Goal: Transaction & Acquisition: Purchase product/service

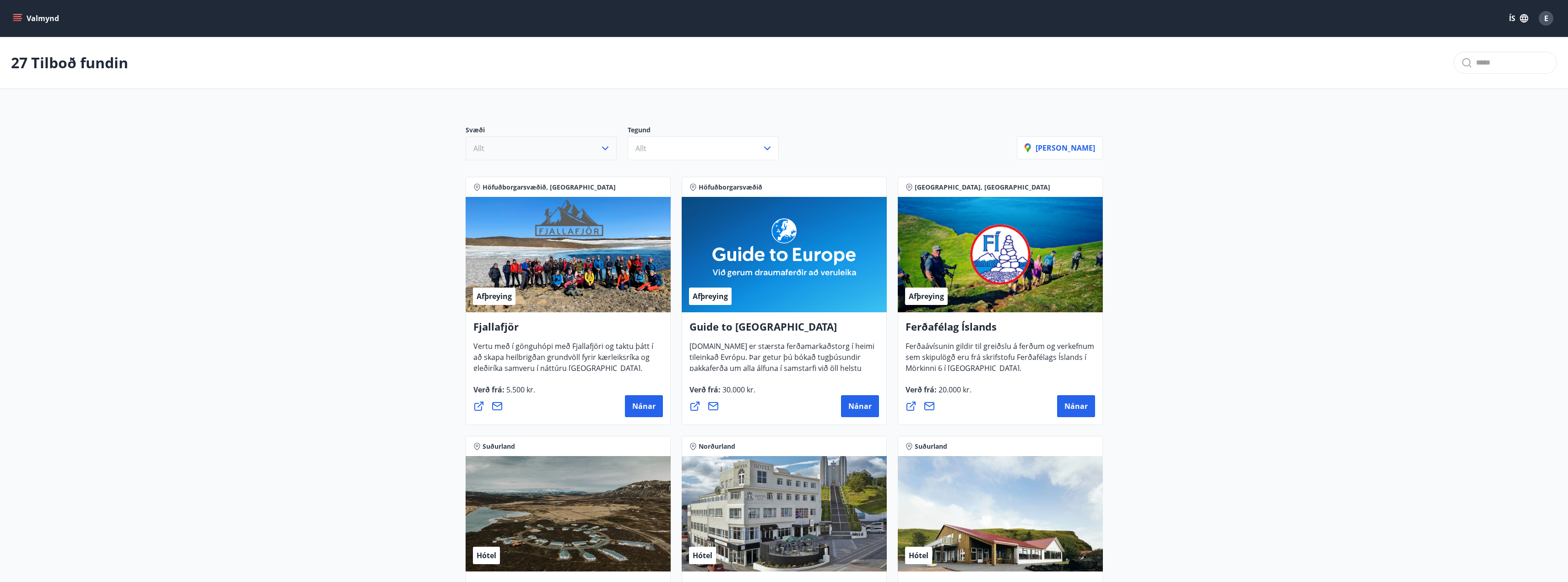
click at [609, 153] on icon "button" at bounding box center [605, 149] width 11 height 11
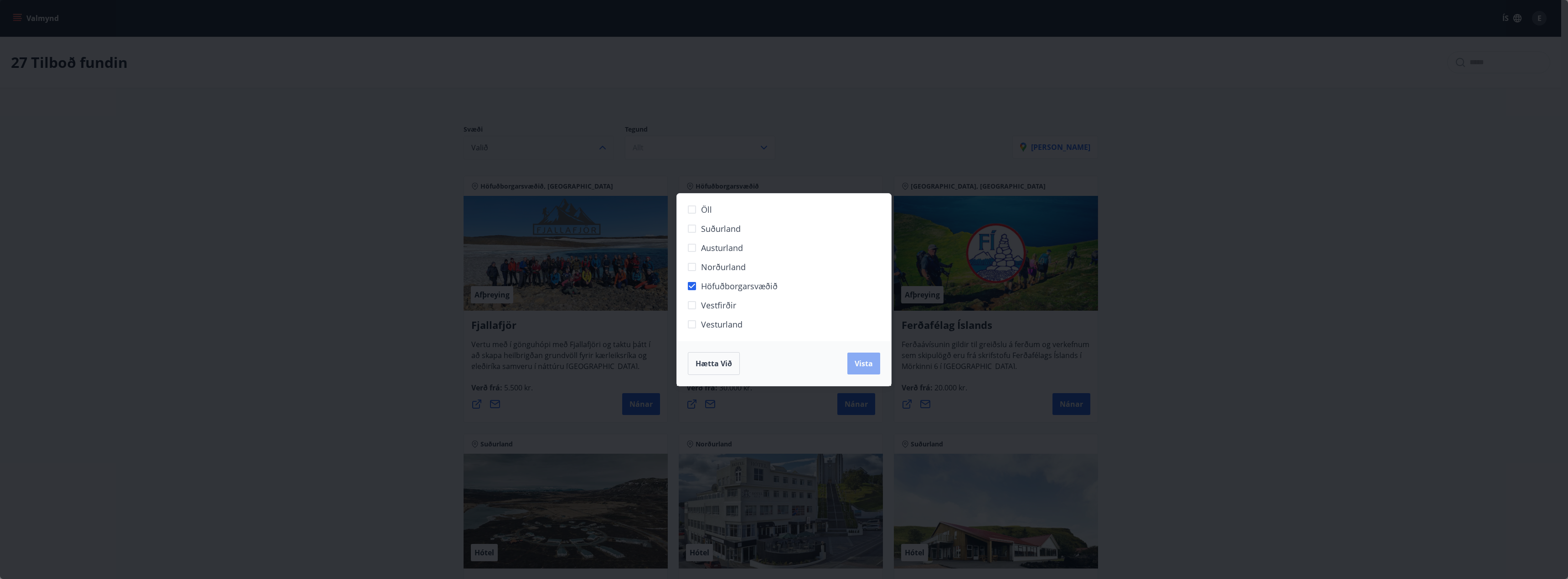
click at [853, 363] on button "Vista" at bounding box center [864, 364] width 33 height 22
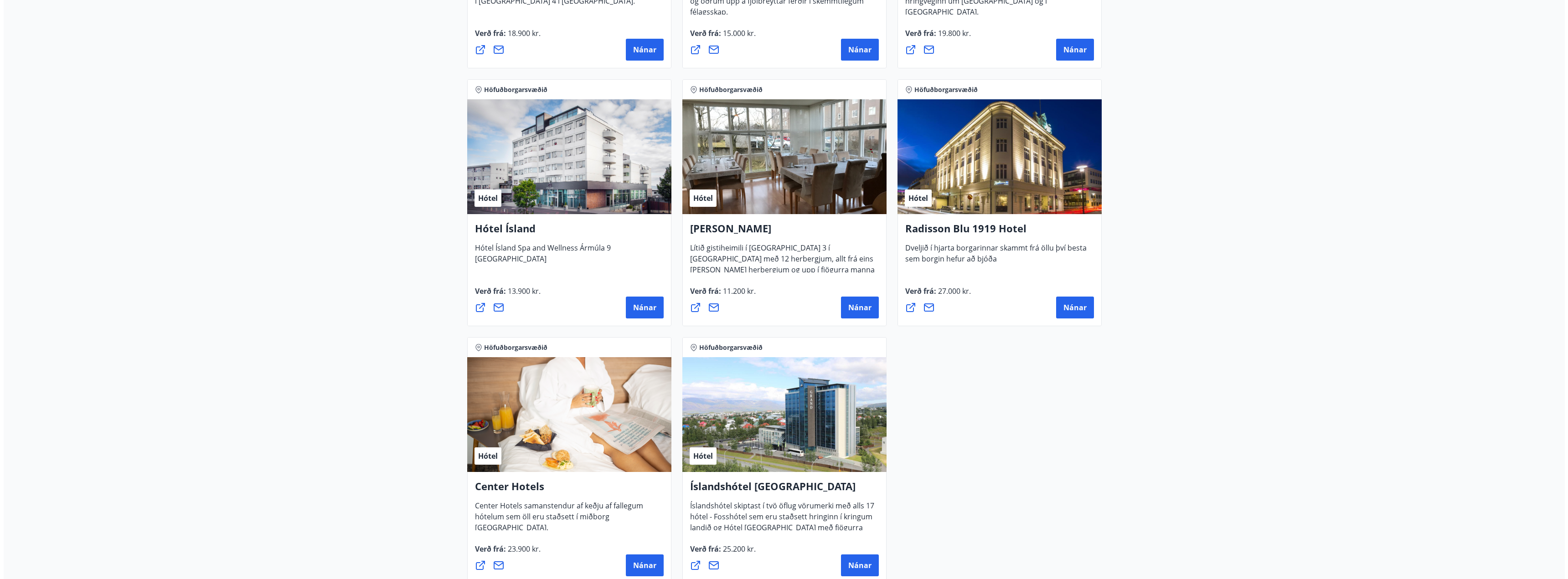
scroll to position [729, 0]
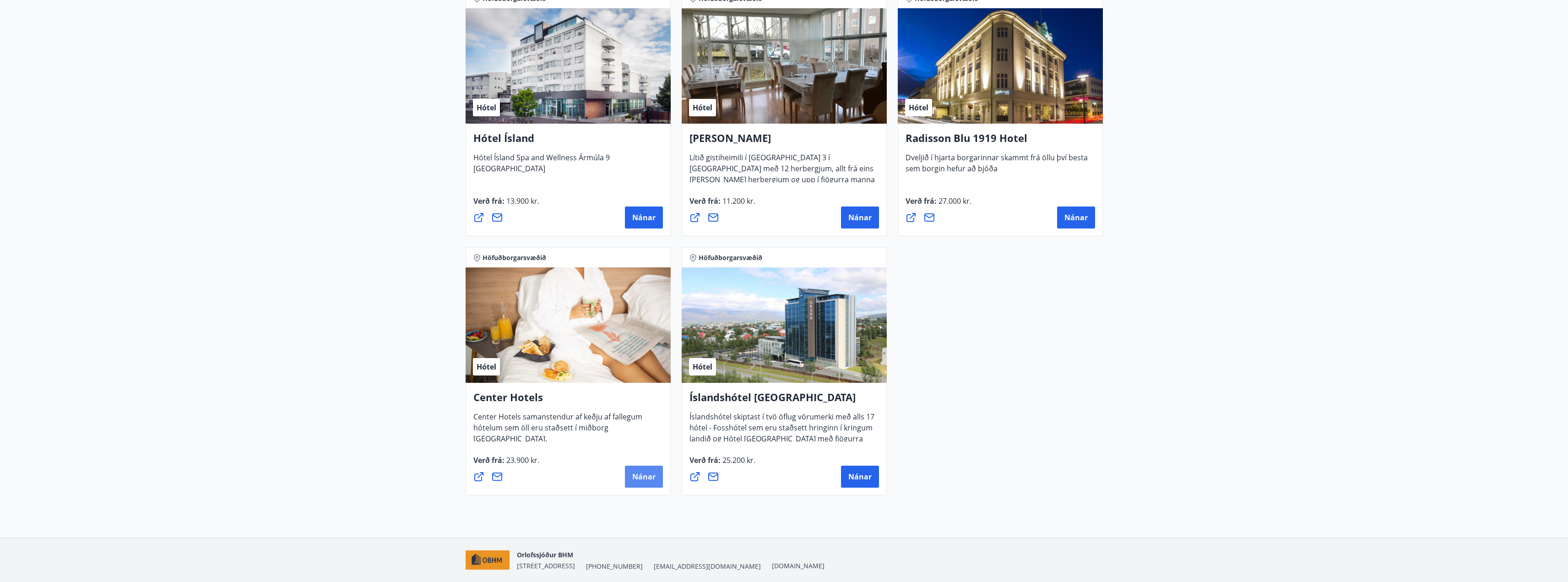
click at [644, 473] on span "Nánar" at bounding box center [644, 476] width 23 height 10
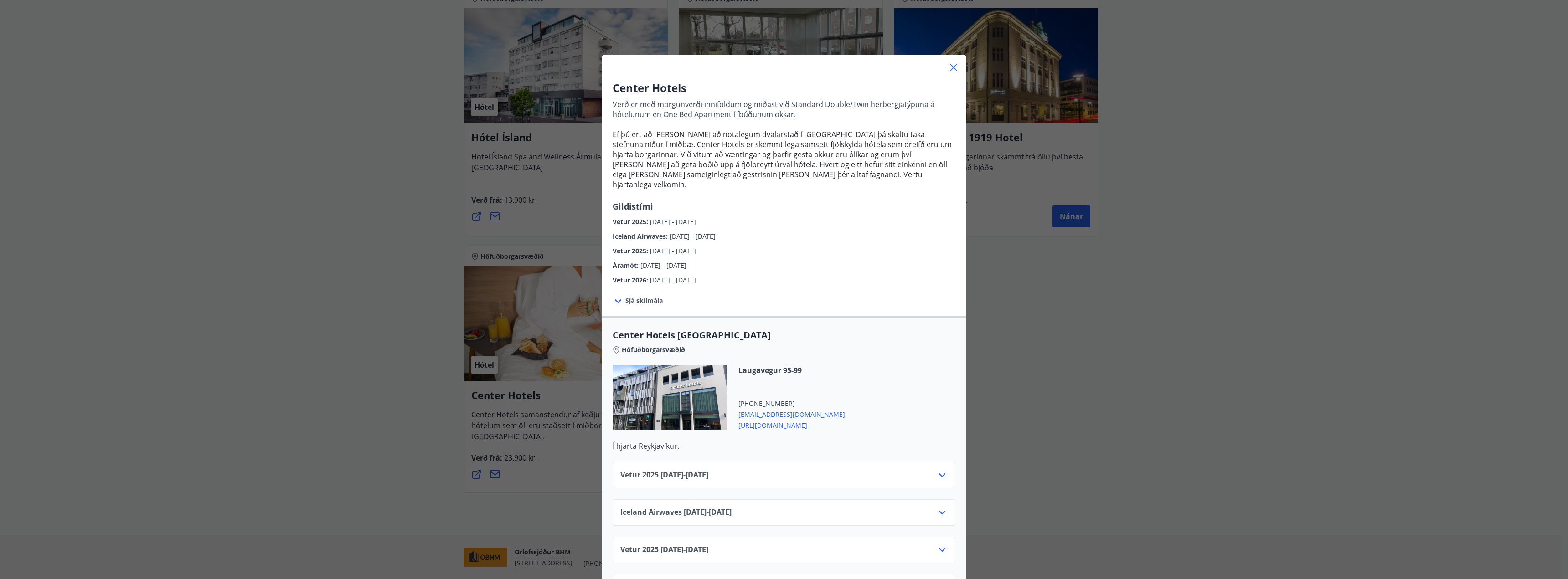
click at [618, 296] on icon at bounding box center [618, 301] width 11 height 11
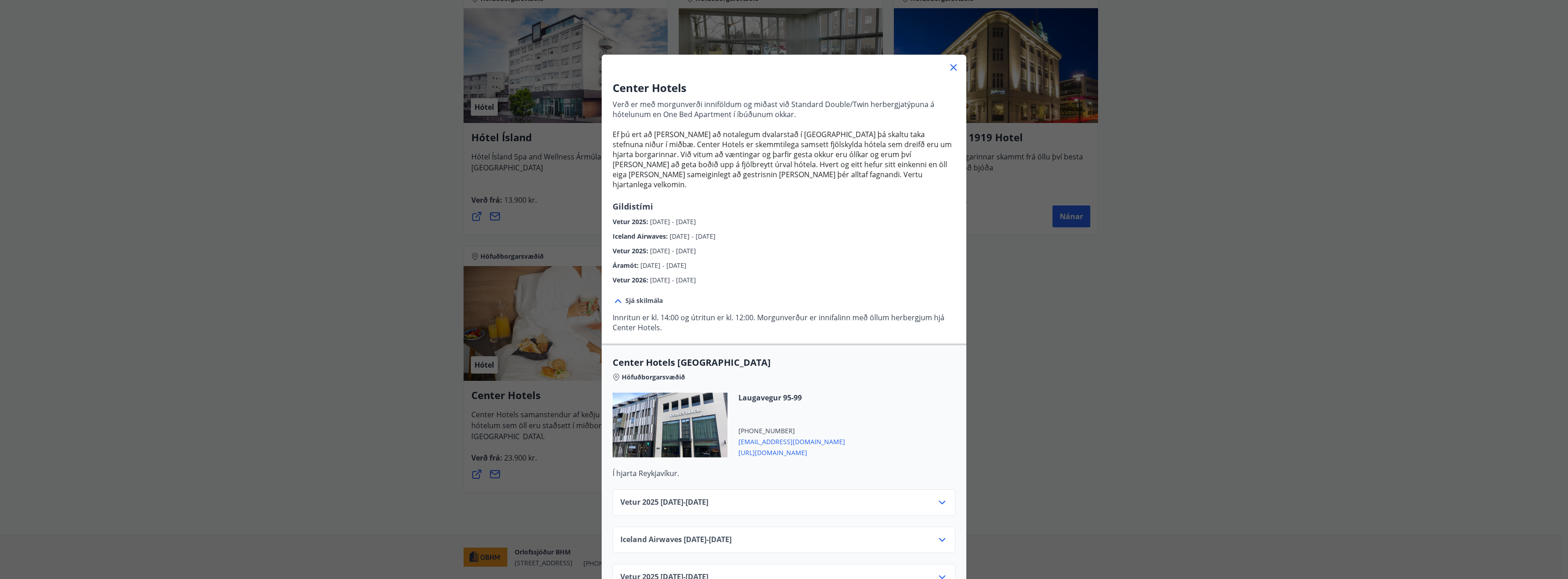
drag, startPoint x: 784, startPoint y: 442, endPoint x: 1026, endPoint y: 372, distance: 251.9
click at [1026, 372] on div "Center Hotels Verð er með morgunverði inniföldum og miðast við Standard Double/…" at bounding box center [784, 290] width 1568 height 579
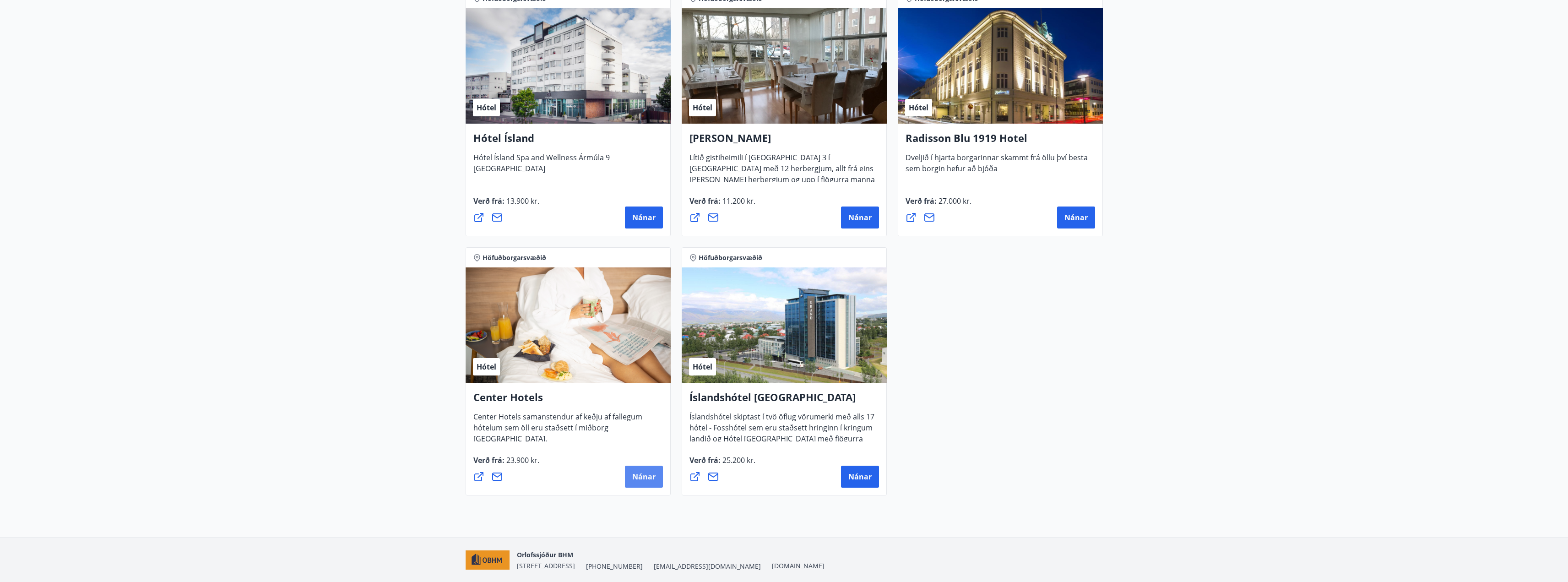
click at [645, 477] on span "Nánar" at bounding box center [644, 476] width 23 height 10
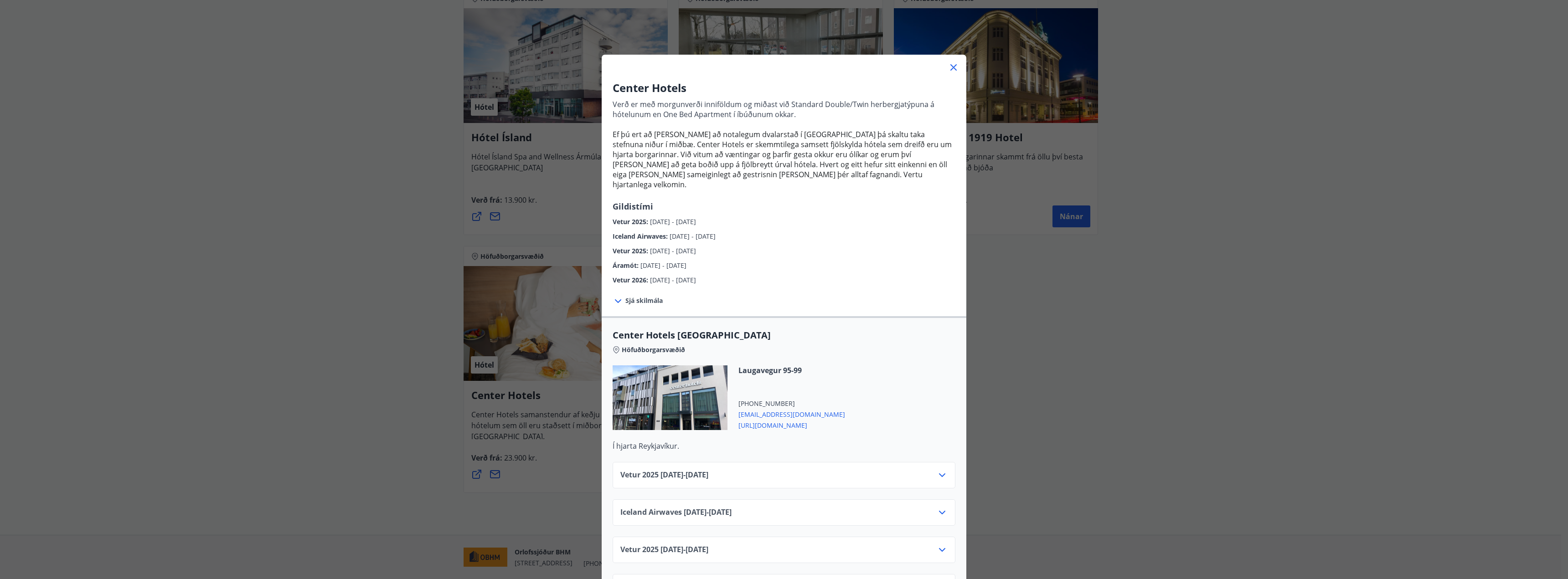
drag, startPoint x: 788, startPoint y: 416, endPoint x: 765, endPoint y: 416, distance: 23.0
click at [765, 419] on span "https://www.centerhotels.com/is" at bounding box center [791, 425] width 107 height 11
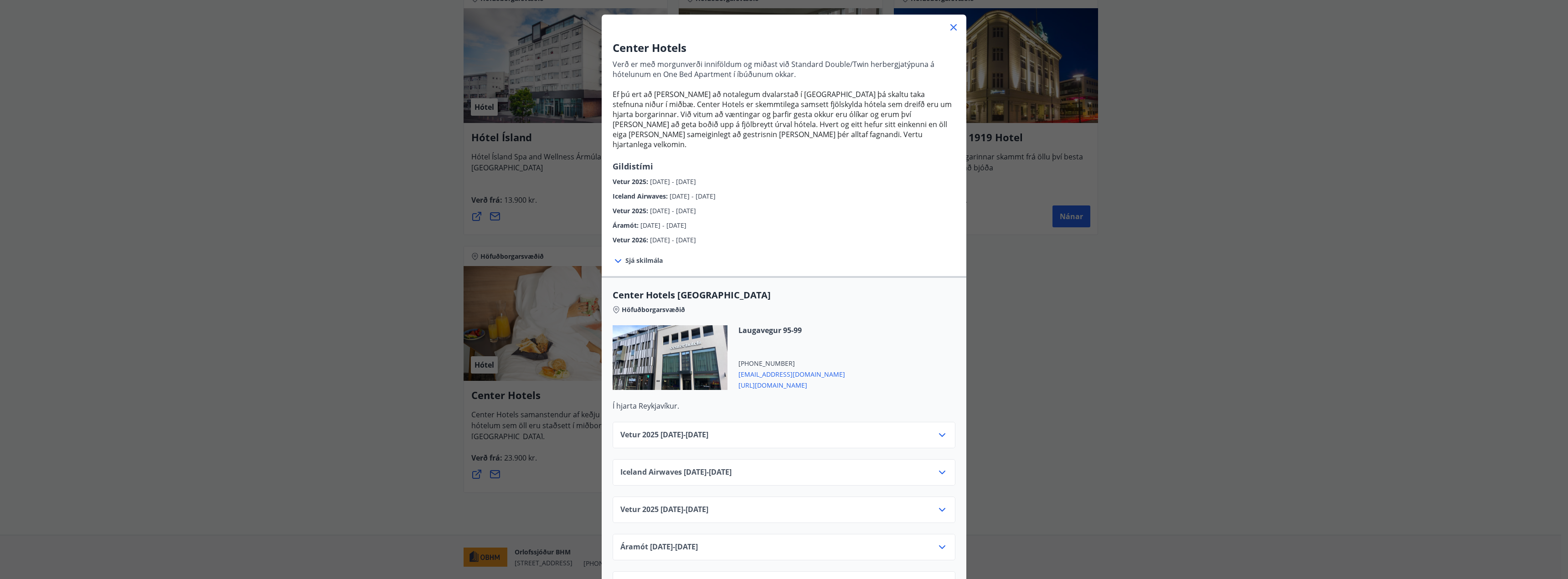
scroll to position [0, 0]
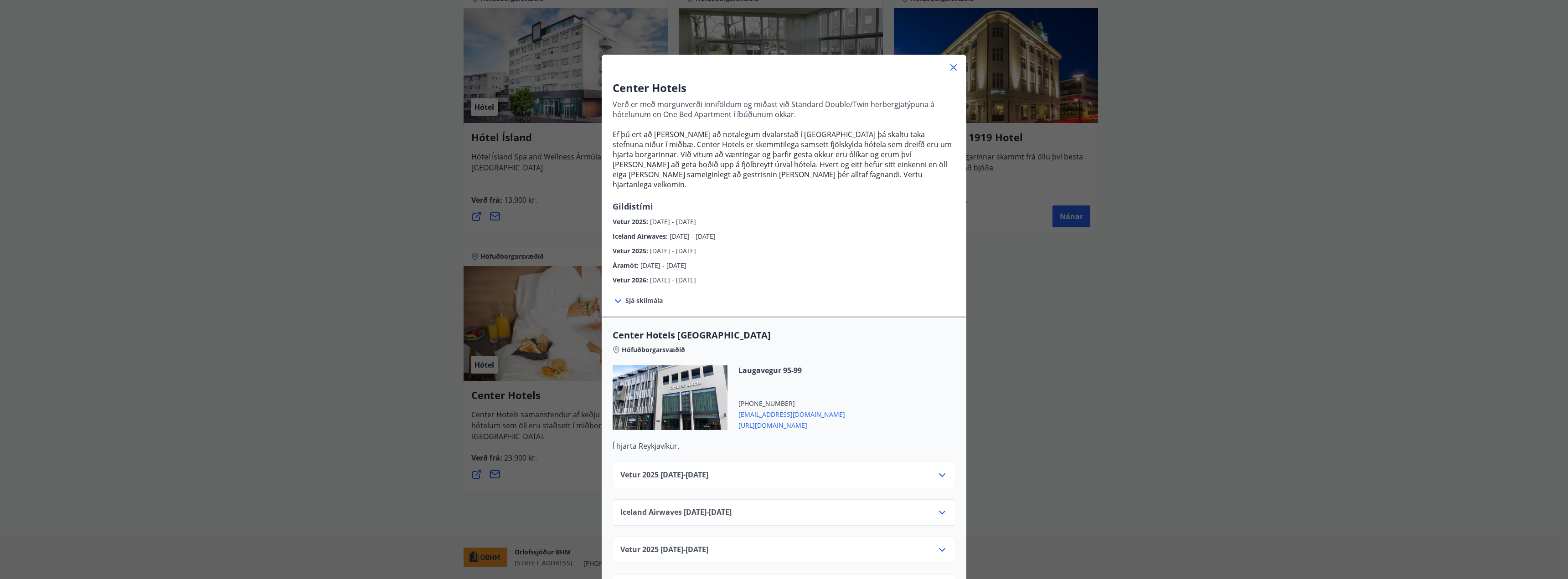
click at [613, 296] on icon at bounding box center [618, 301] width 11 height 11
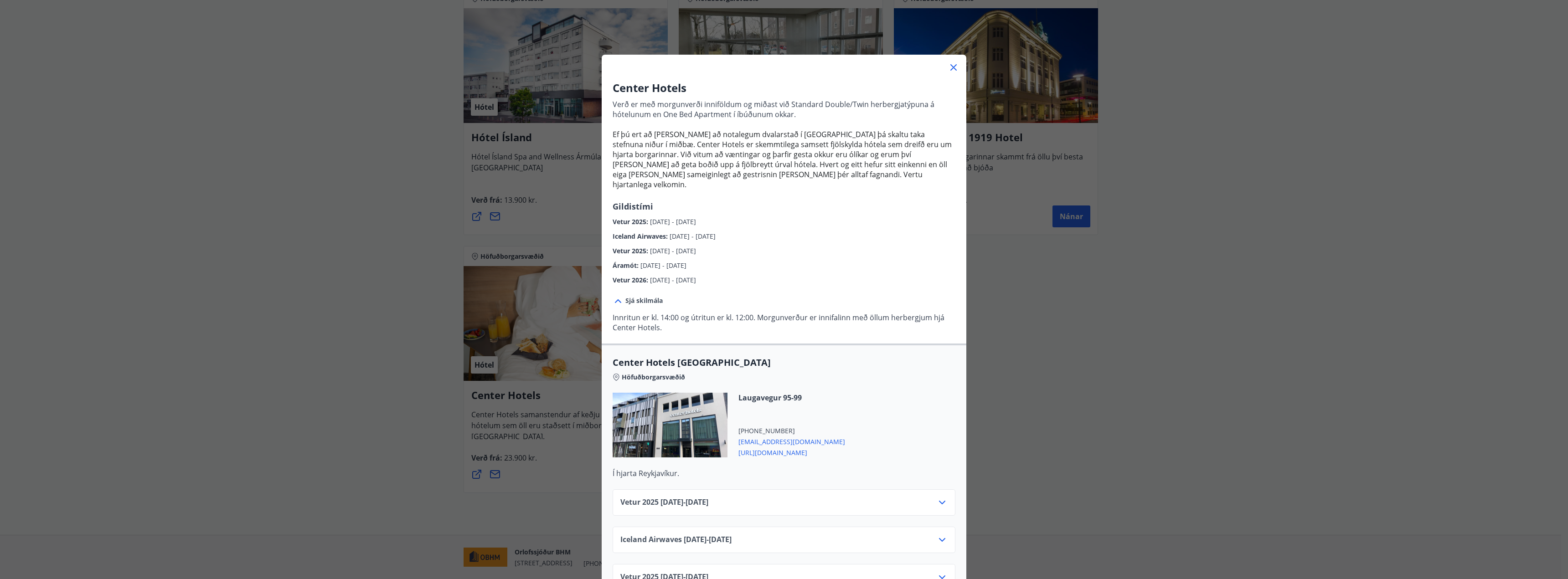
click at [1087, 361] on div "Center Hotels Verð er með morgunverði inniföldum og miðast við Standard Double/…" at bounding box center [784, 290] width 1568 height 579
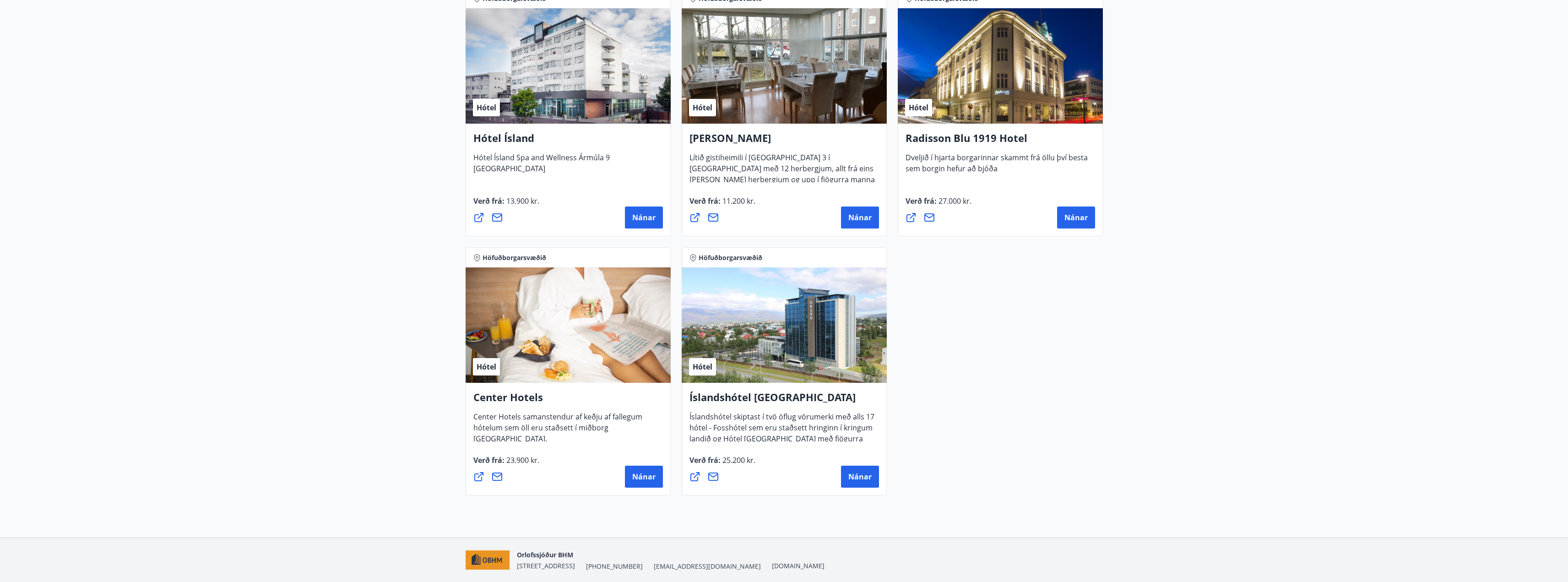
click at [482, 475] on icon at bounding box center [479, 476] width 9 height 9
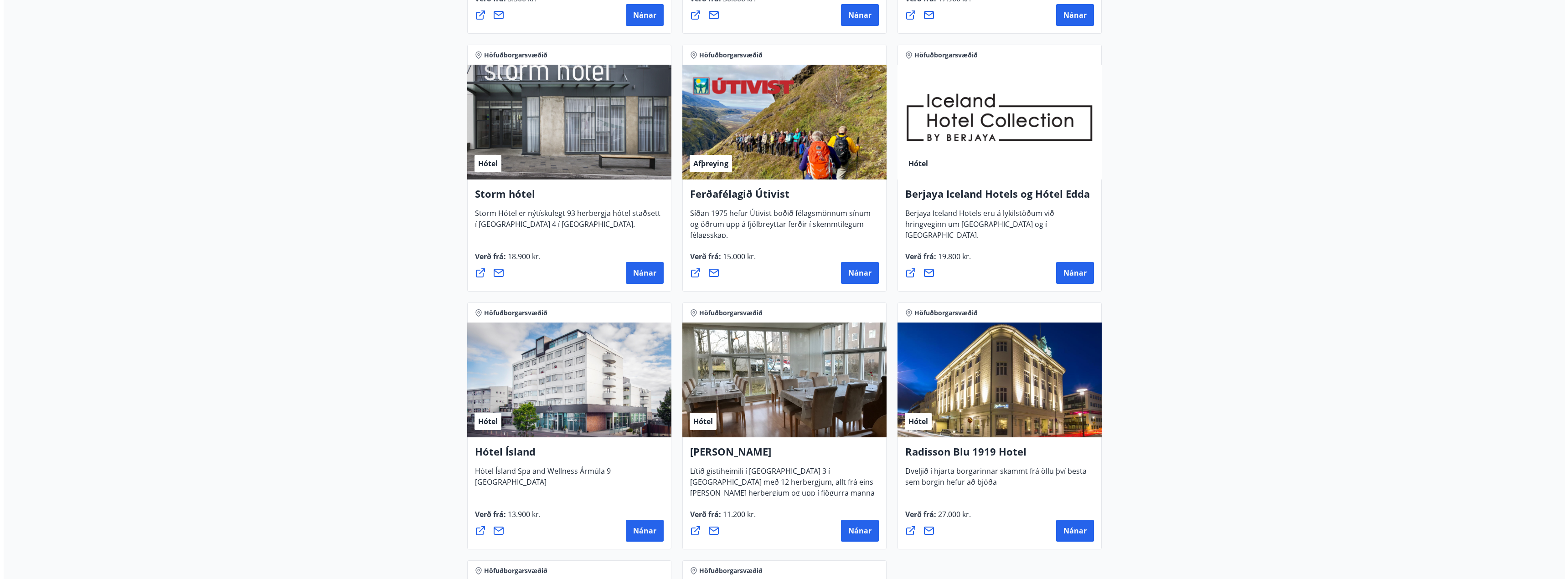
scroll to position [761, 0]
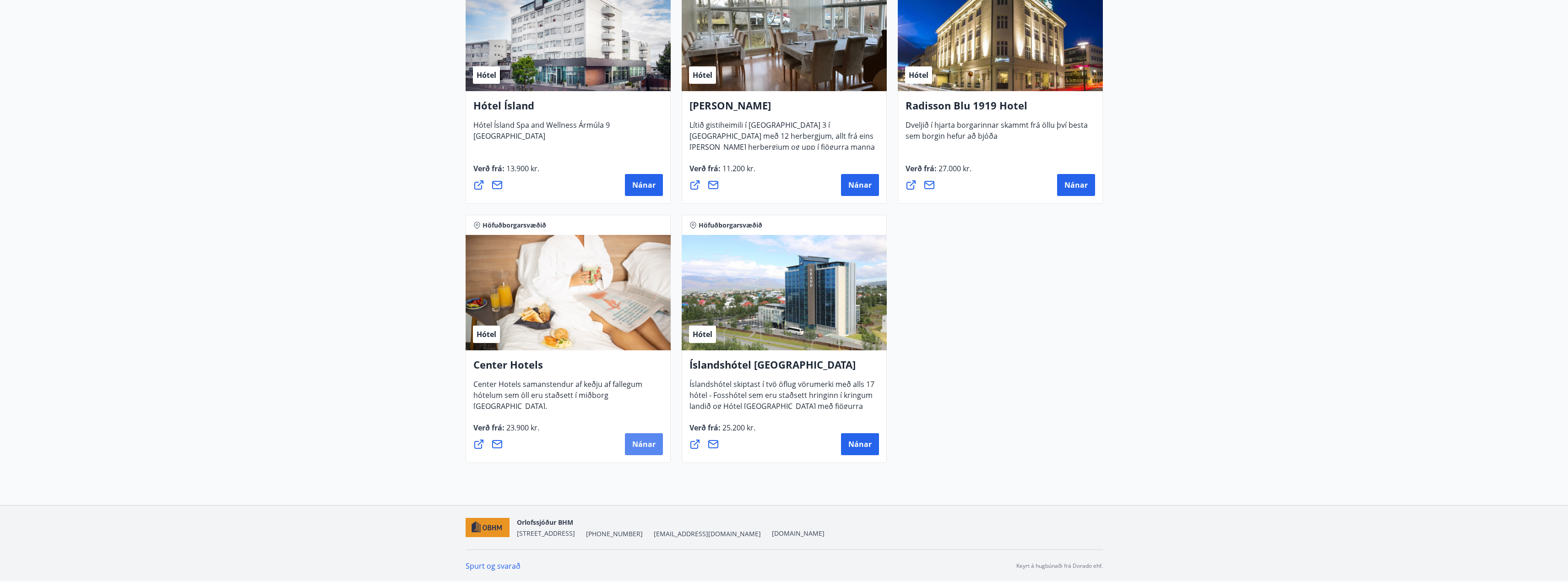
click at [644, 438] on button "Nánar" at bounding box center [644, 444] width 38 height 22
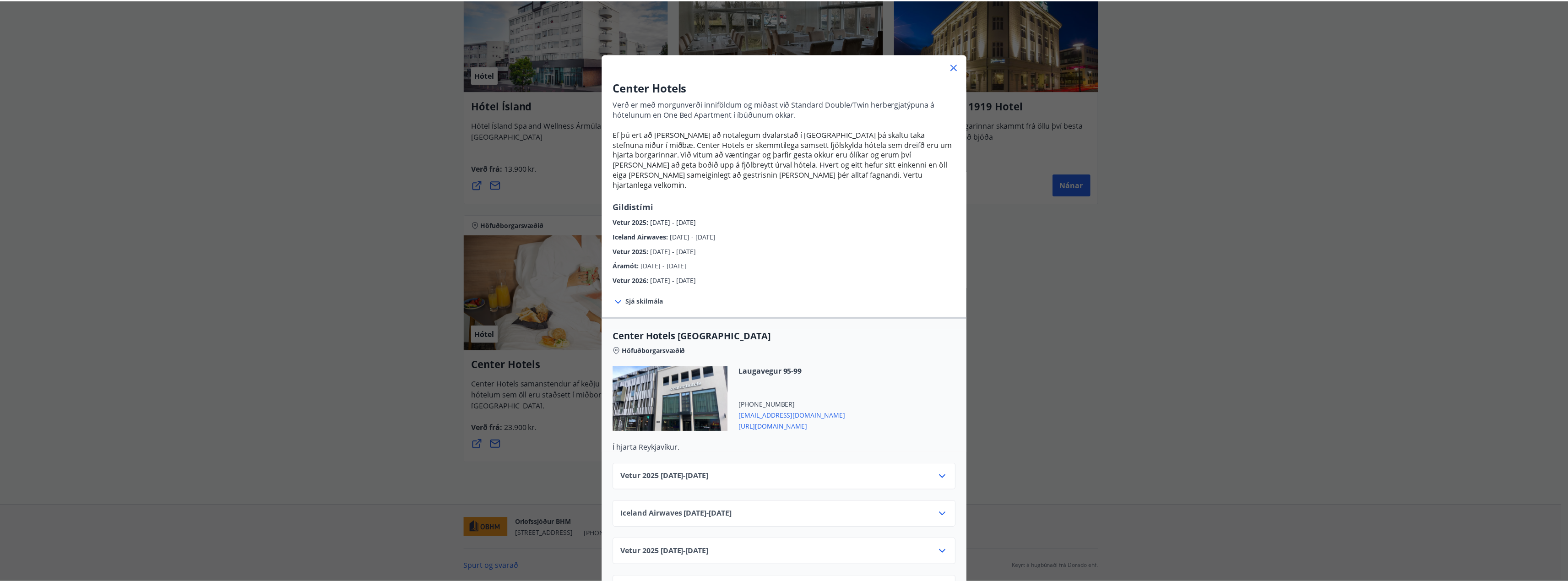
scroll to position [0, 0]
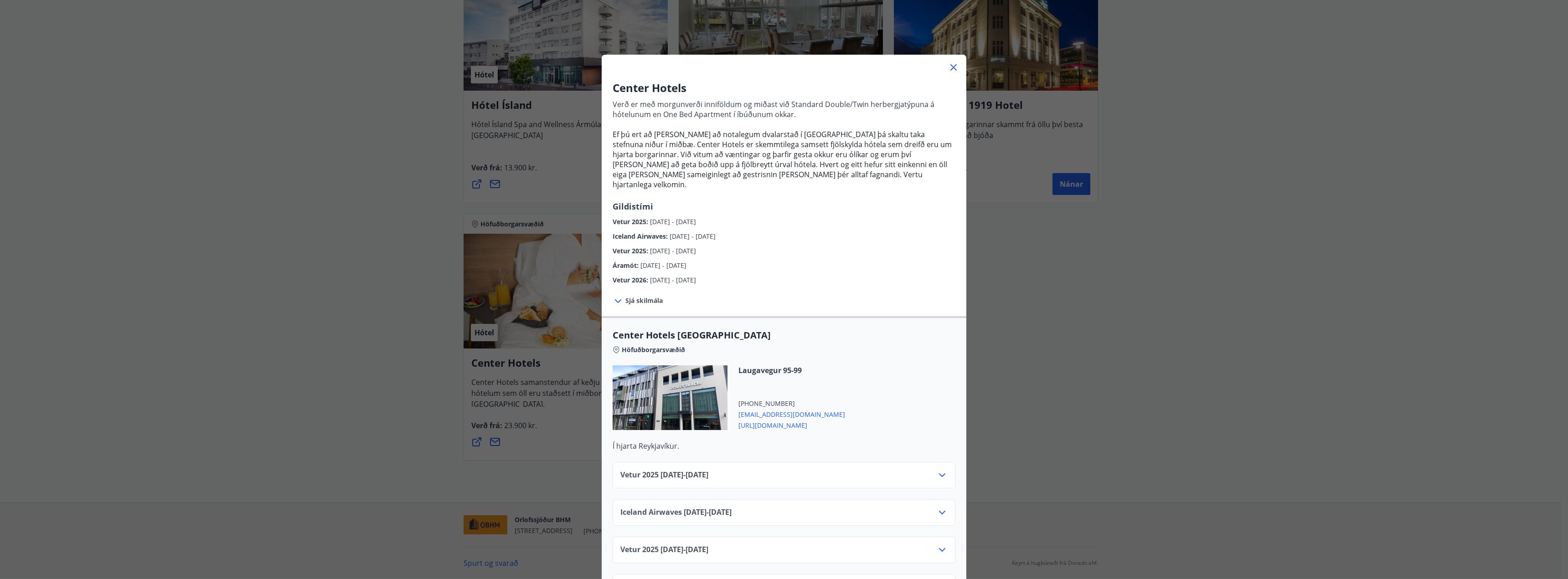
click at [950, 70] on icon at bounding box center [953, 68] width 6 height 6
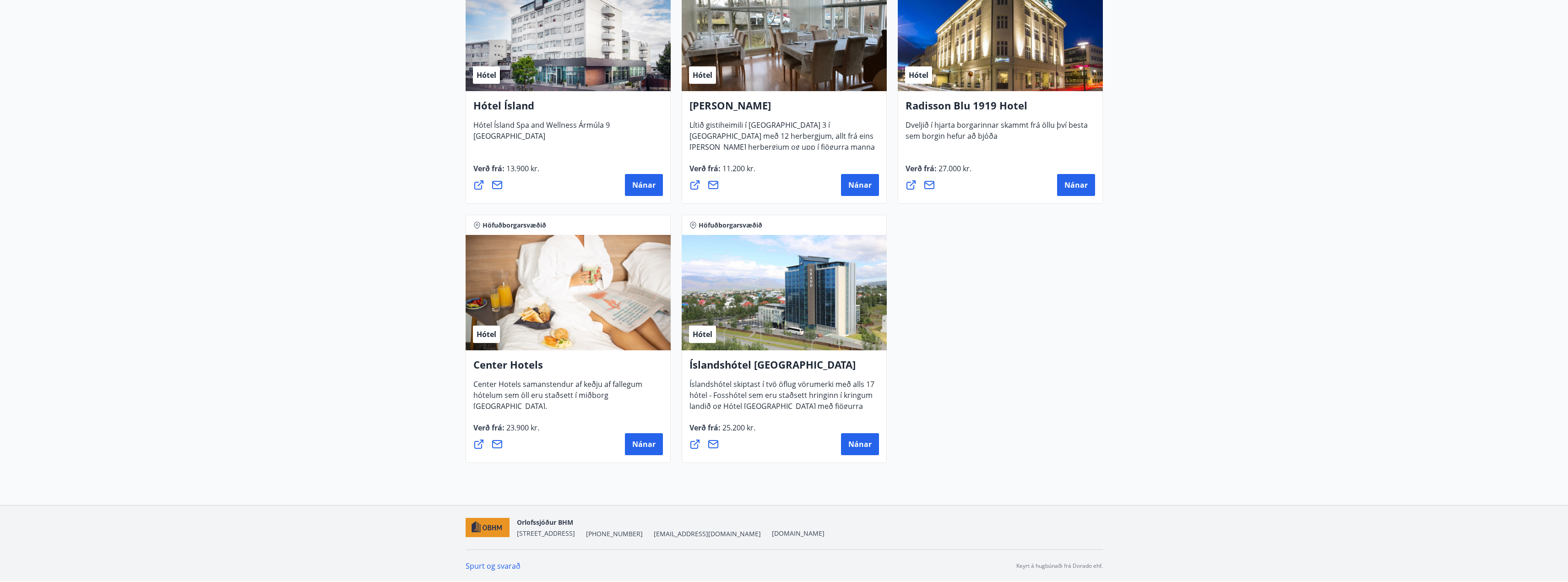
click at [502, 448] on icon at bounding box center [497, 444] width 11 height 11
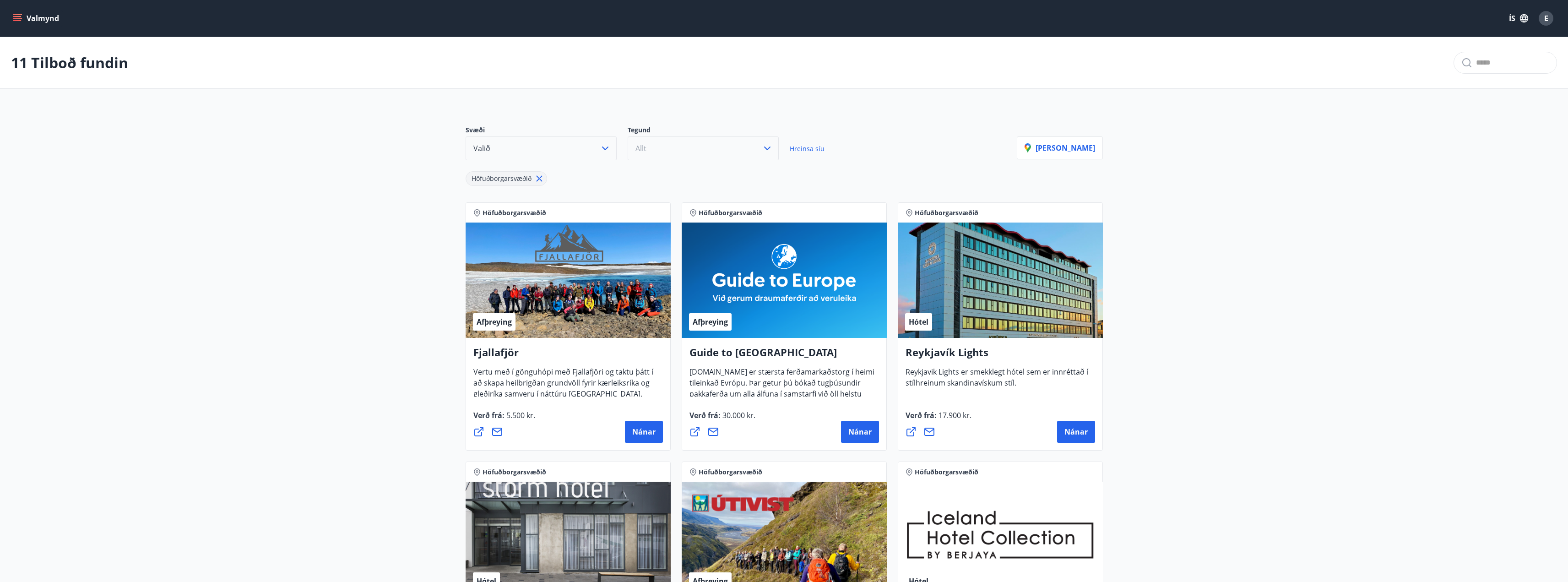
click at [763, 154] on button "Allt" at bounding box center [703, 148] width 151 height 24
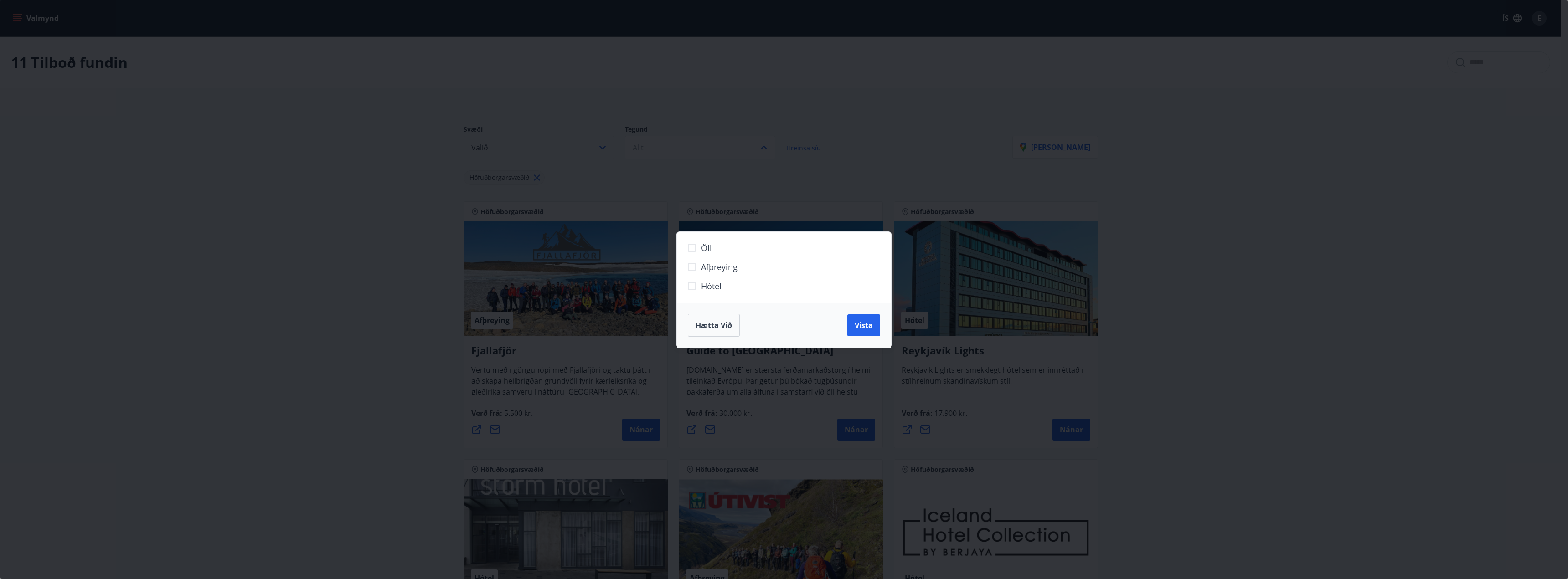
click at [1221, 279] on div "Öll Afþreying Hótel Hætta við Vista" at bounding box center [784, 290] width 1568 height 579
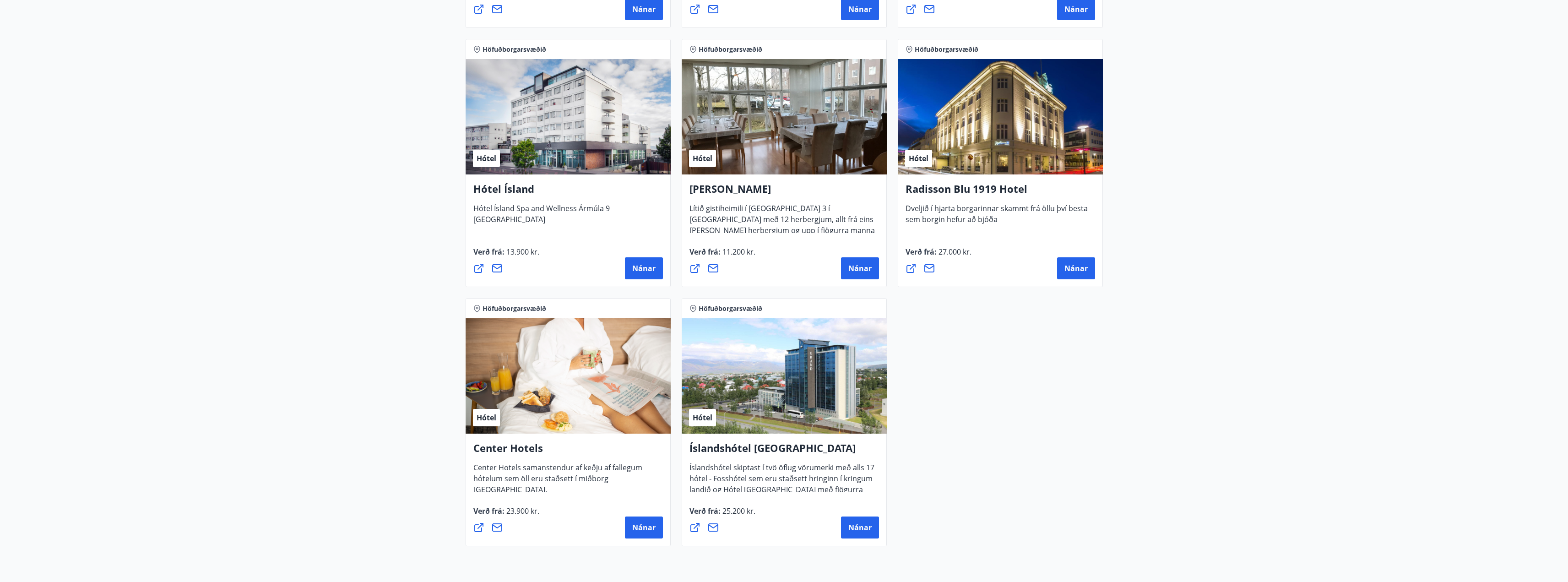
scroll to position [765, 0]
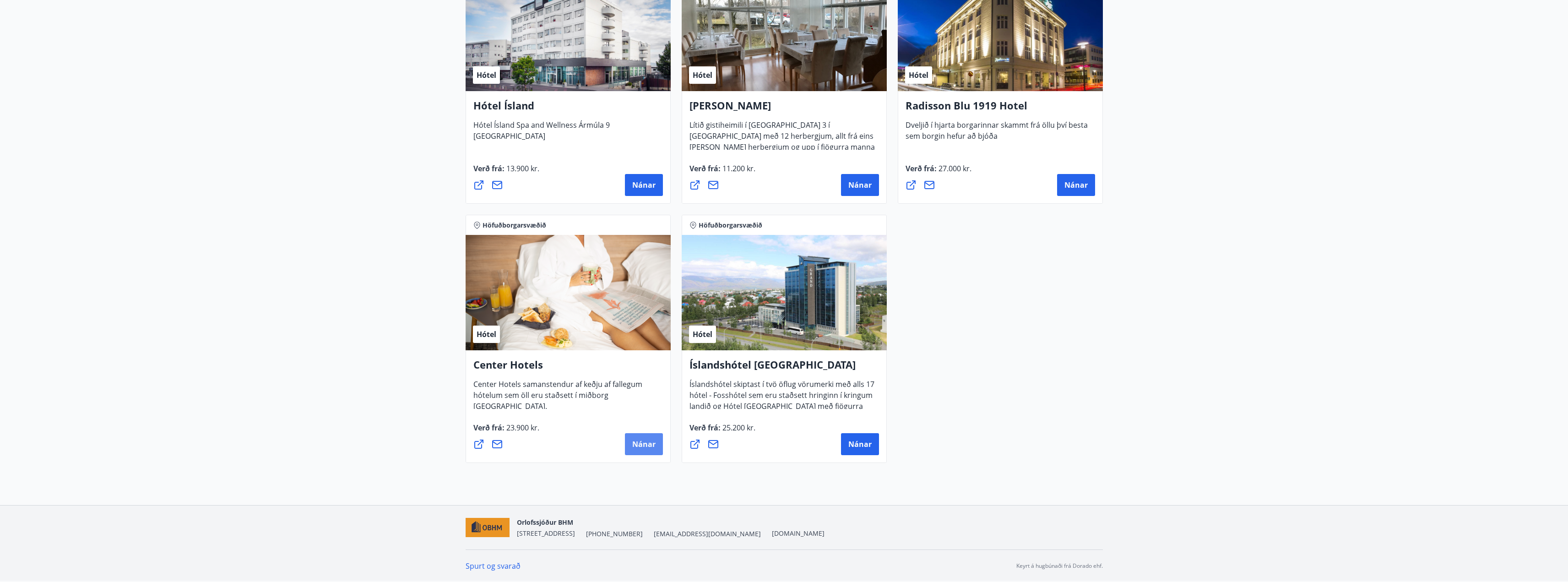
click at [637, 449] on span "Nánar" at bounding box center [644, 444] width 23 height 10
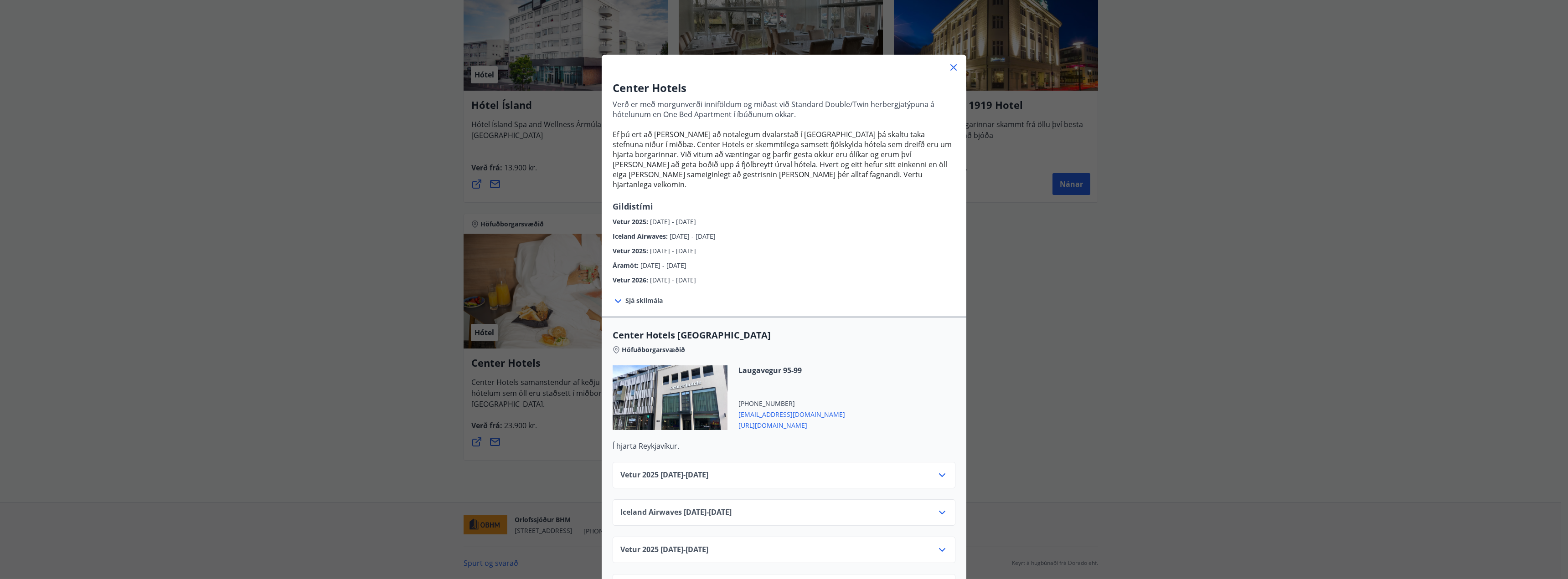
click at [1213, 300] on div "Center Hotels Verð er með morgunverði inniföldum og miðast við Standard Double/…" at bounding box center [784, 290] width 1568 height 579
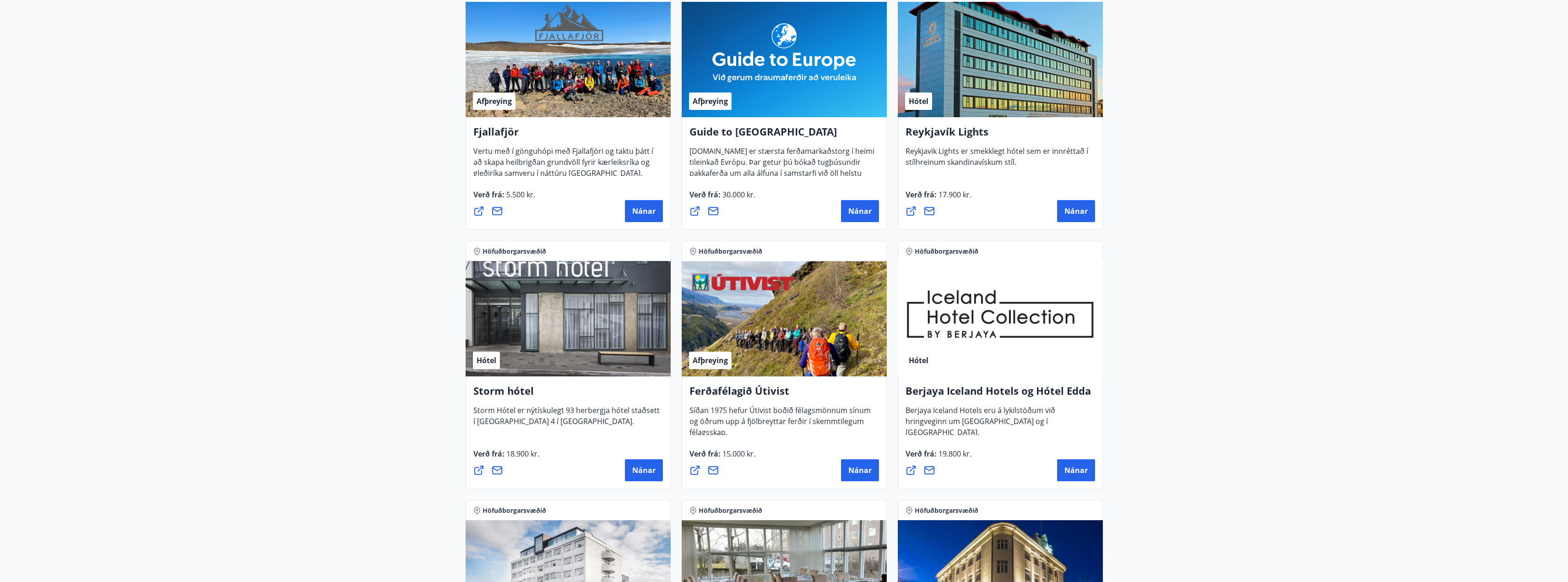
scroll to position [0, 0]
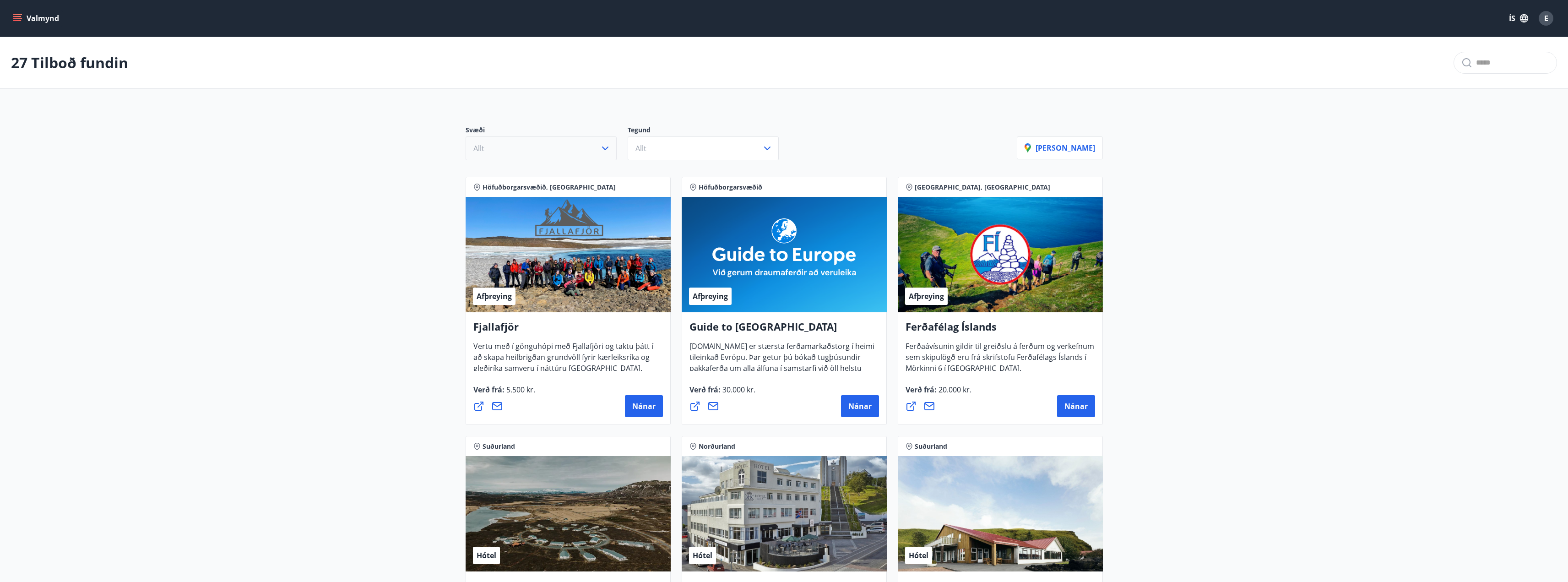
click at [602, 148] on icon "button" at bounding box center [605, 149] width 11 height 11
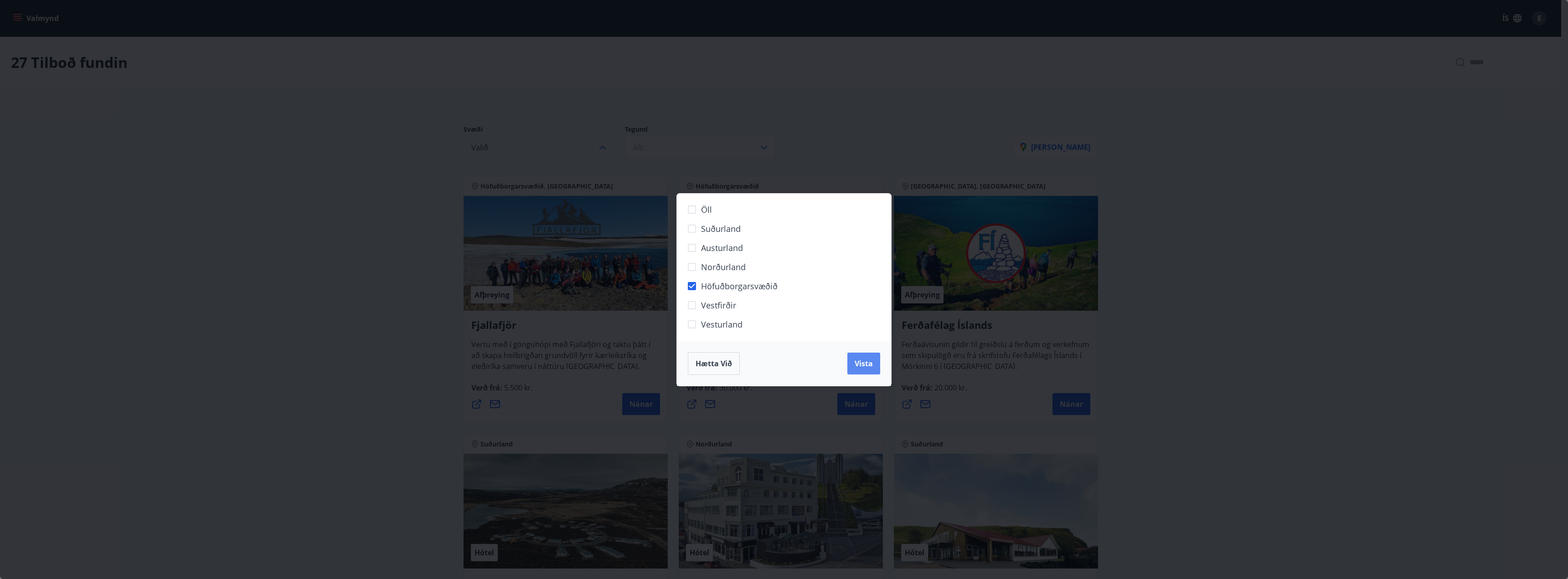
click at [870, 369] on button "Vista" at bounding box center [864, 364] width 33 height 22
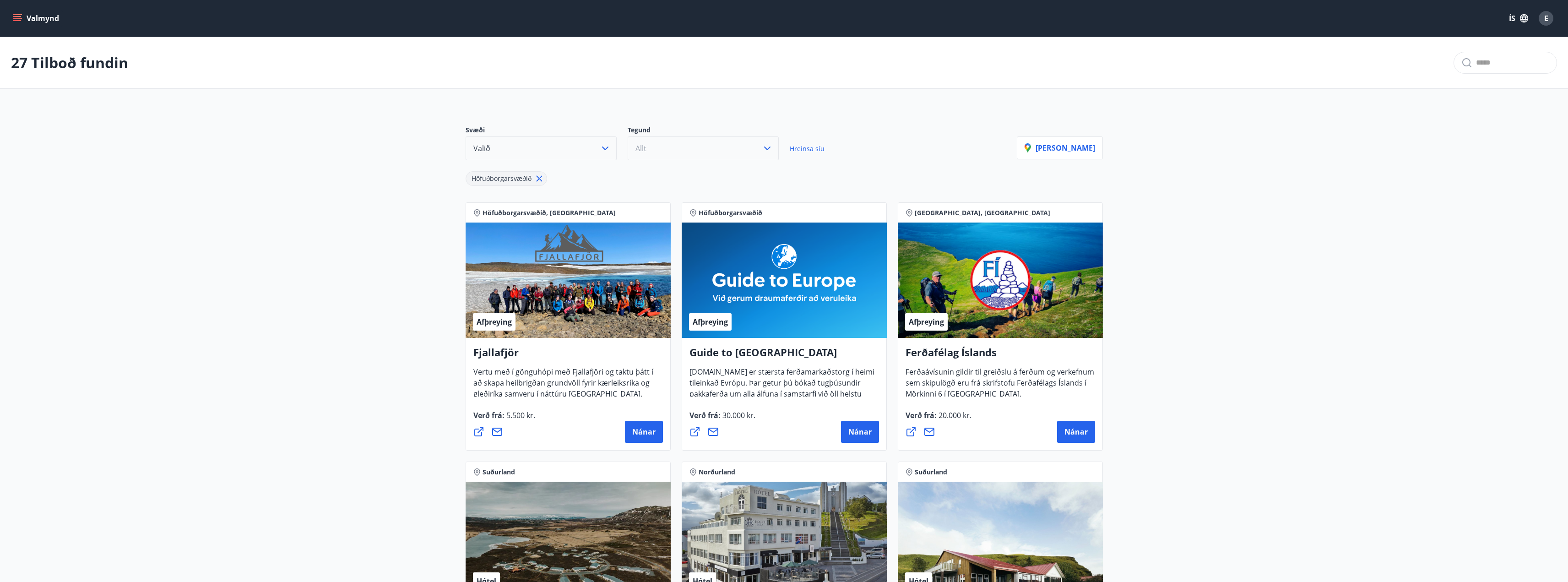
click at [719, 142] on button "Allt" at bounding box center [703, 148] width 151 height 24
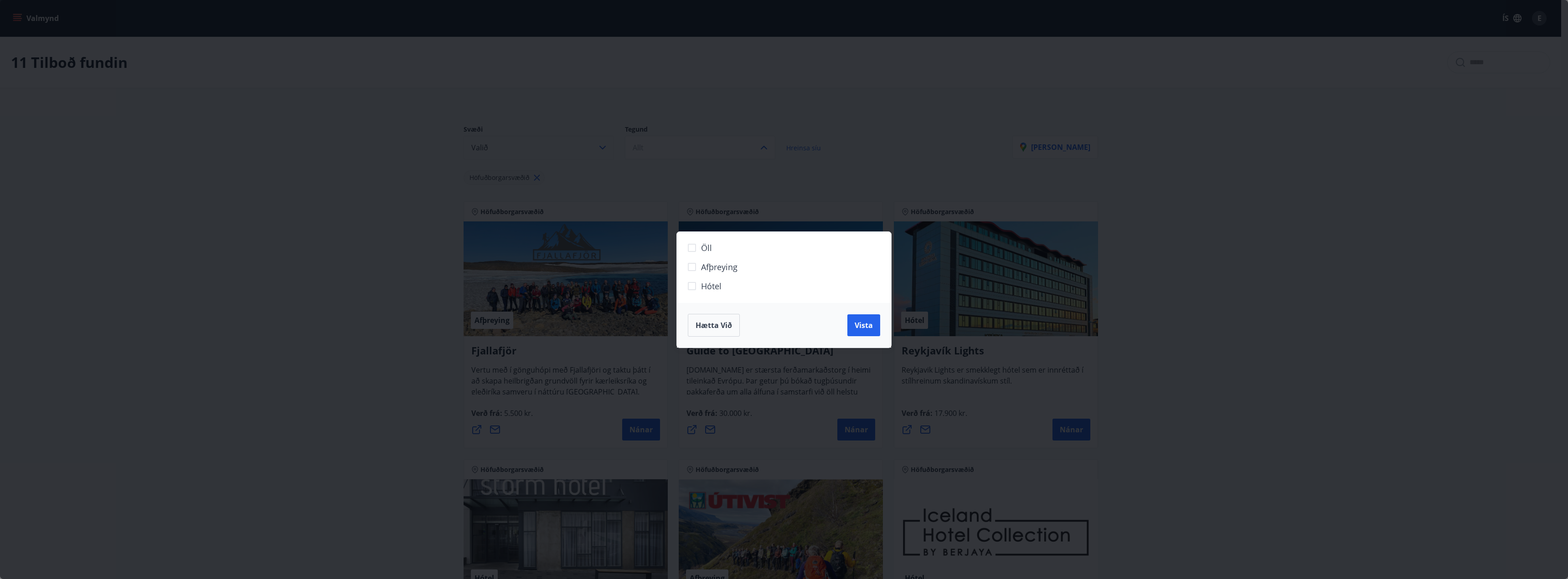
click at [705, 286] on span "Hótel" at bounding box center [712, 286] width 21 height 12
click at [870, 327] on span "Vista" at bounding box center [864, 325] width 18 height 10
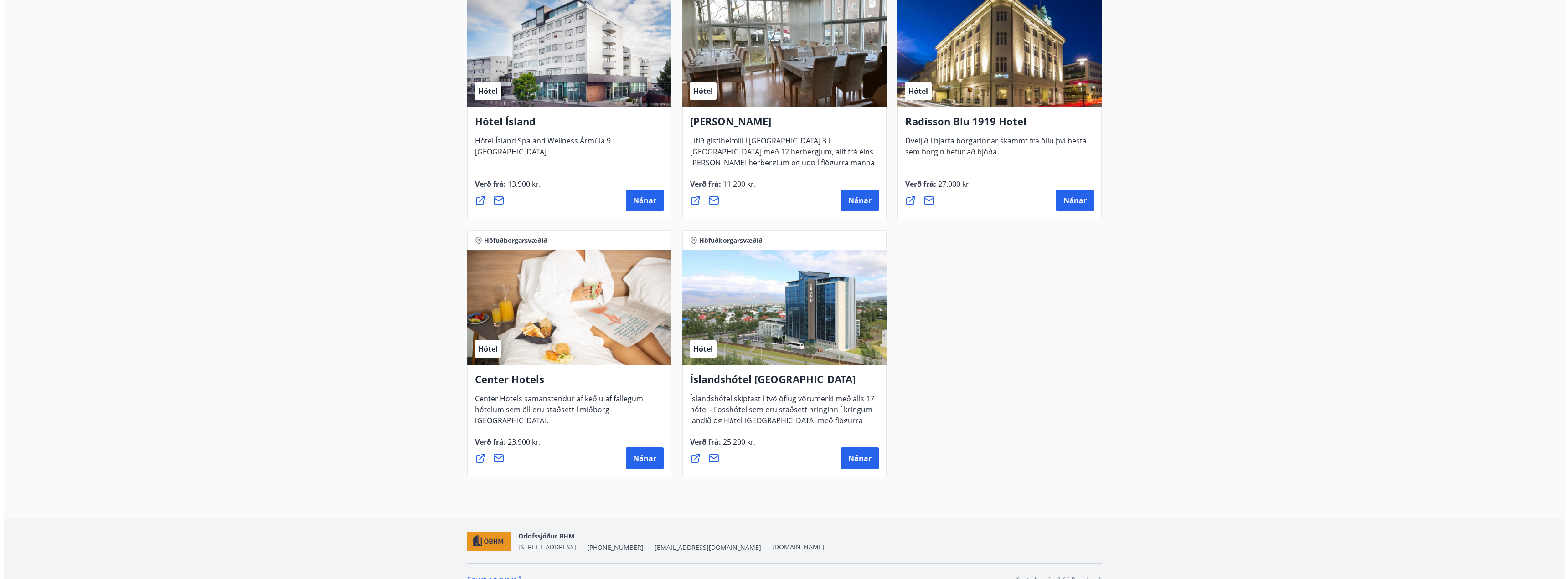
scroll to position [503, 0]
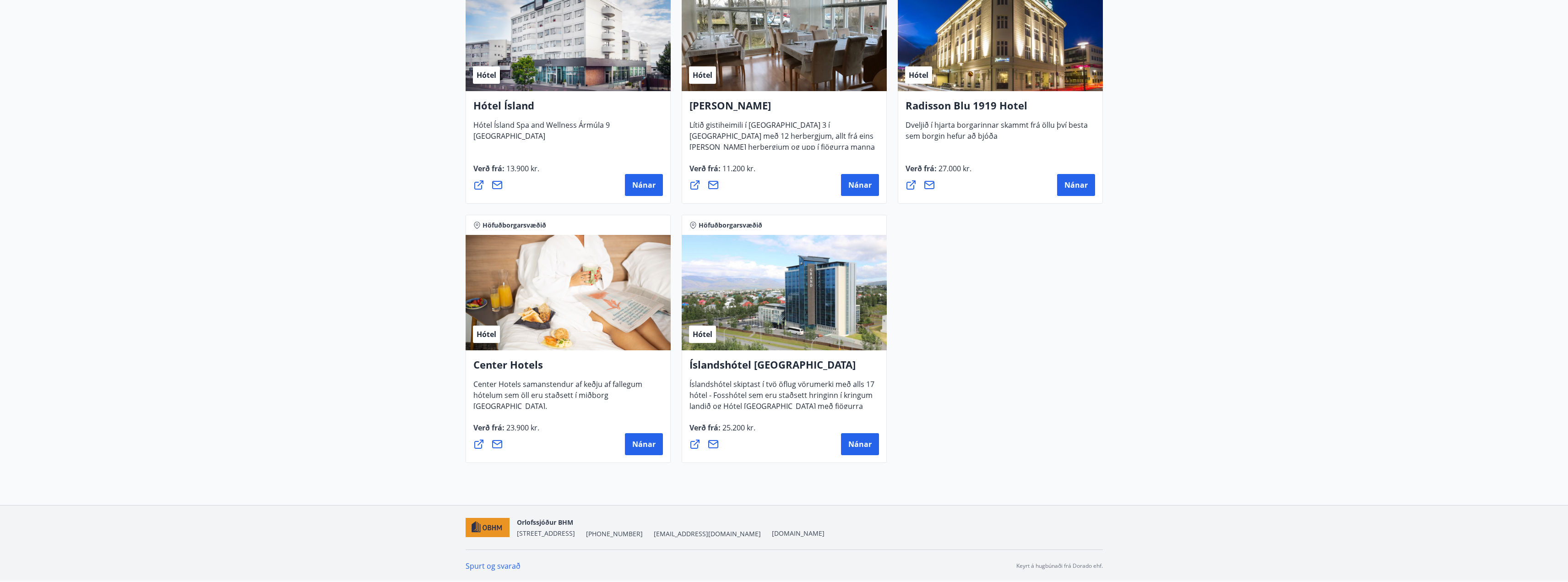
click at [588, 290] on div "Hótel" at bounding box center [568, 292] width 205 height 116
click at [555, 396] on span "Center Hotels samanstendur af keðju af fallegum hótelum sem öll eru staðsett í …" at bounding box center [558, 399] width 169 height 39
click at [637, 437] on button "Nánar" at bounding box center [644, 444] width 38 height 22
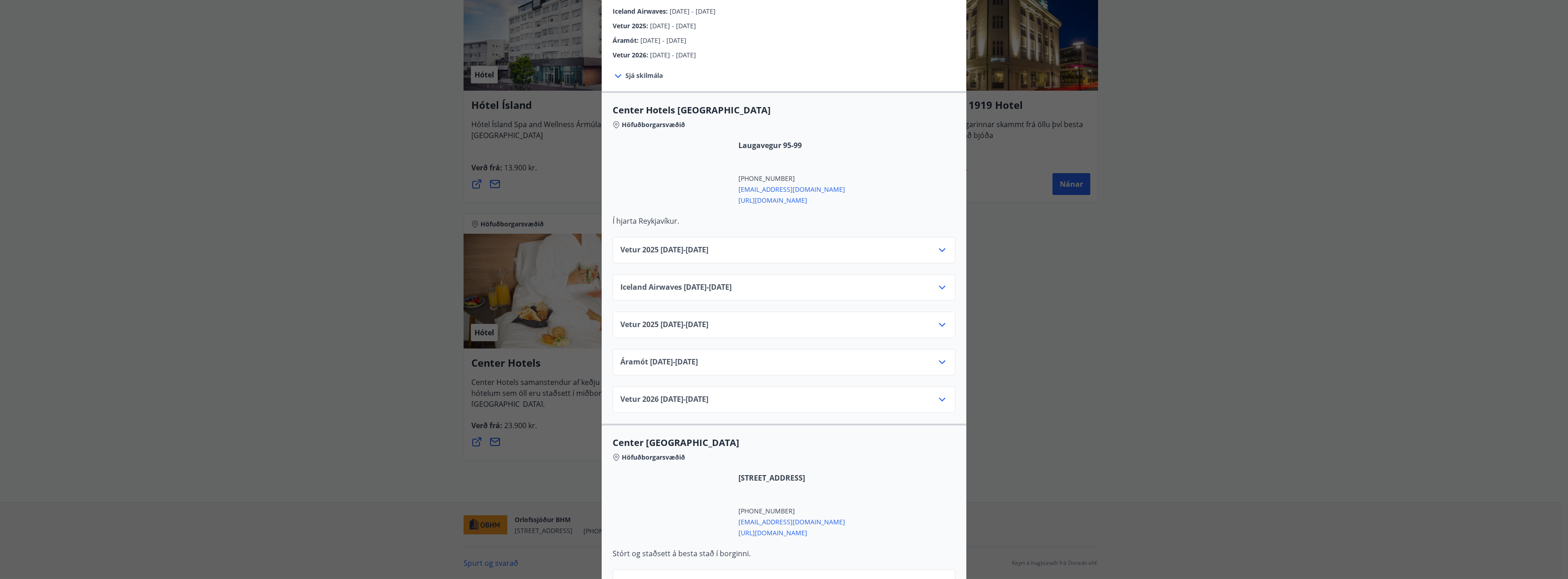
scroll to position [227, 0]
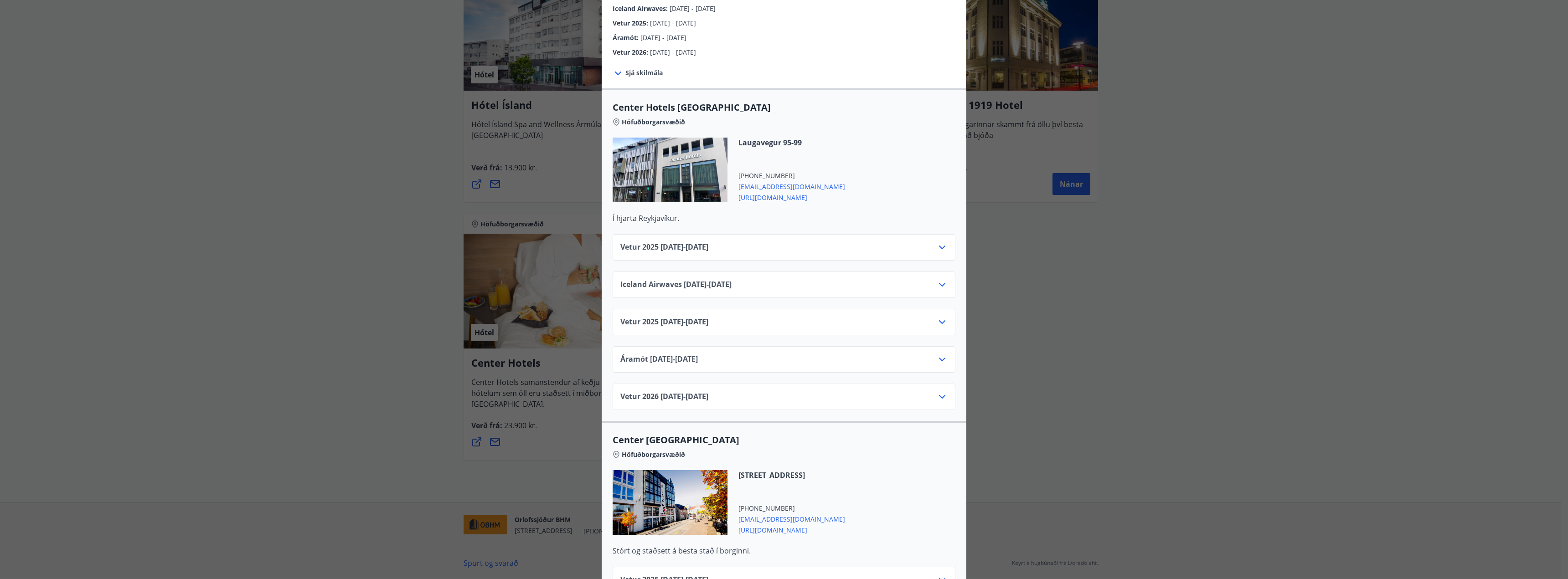
click at [939, 246] on icon at bounding box center [942, 248] width 6 height 4
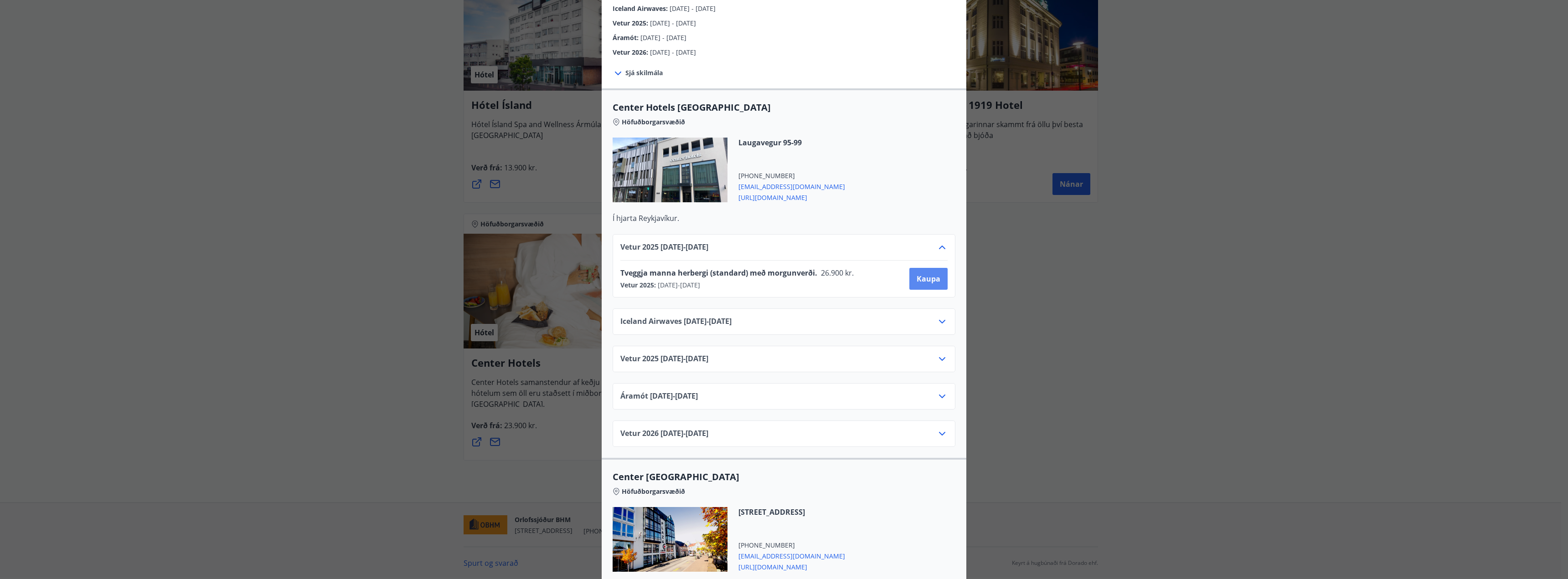
click at [921, 274] on span "Kaupa" at bounding box center [928, 279] width 24 height 10
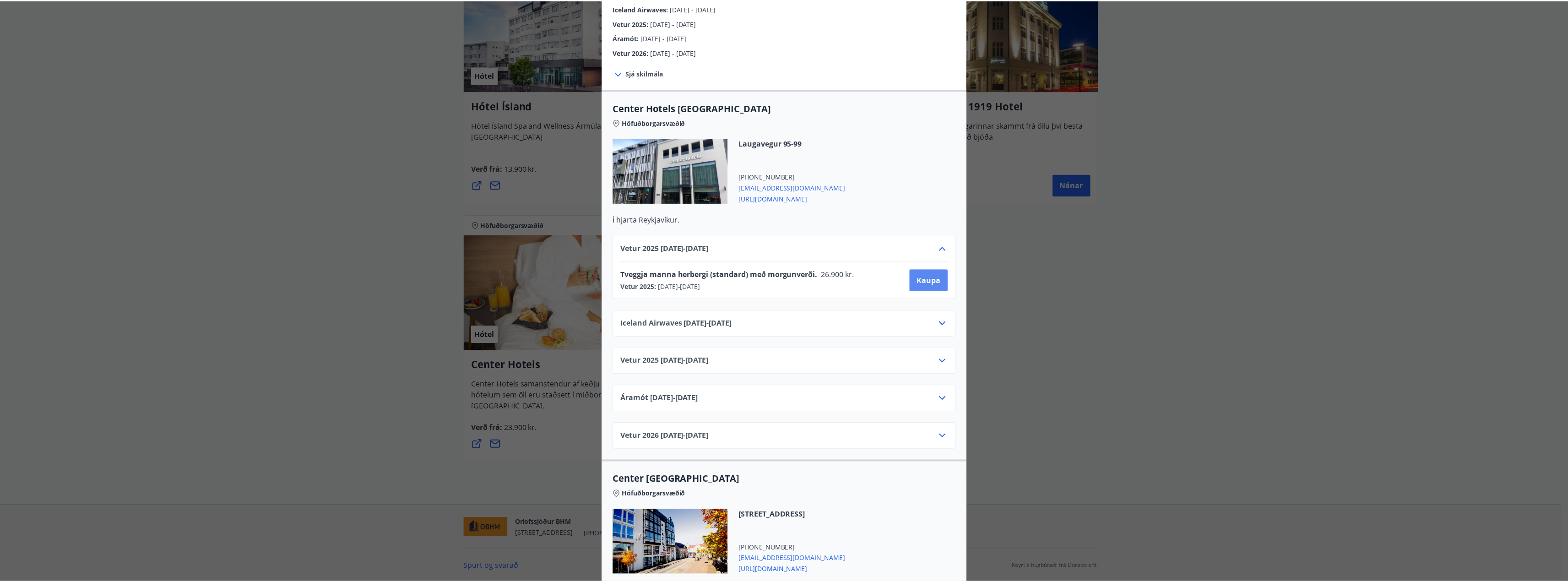
scroll to position [1, 0]
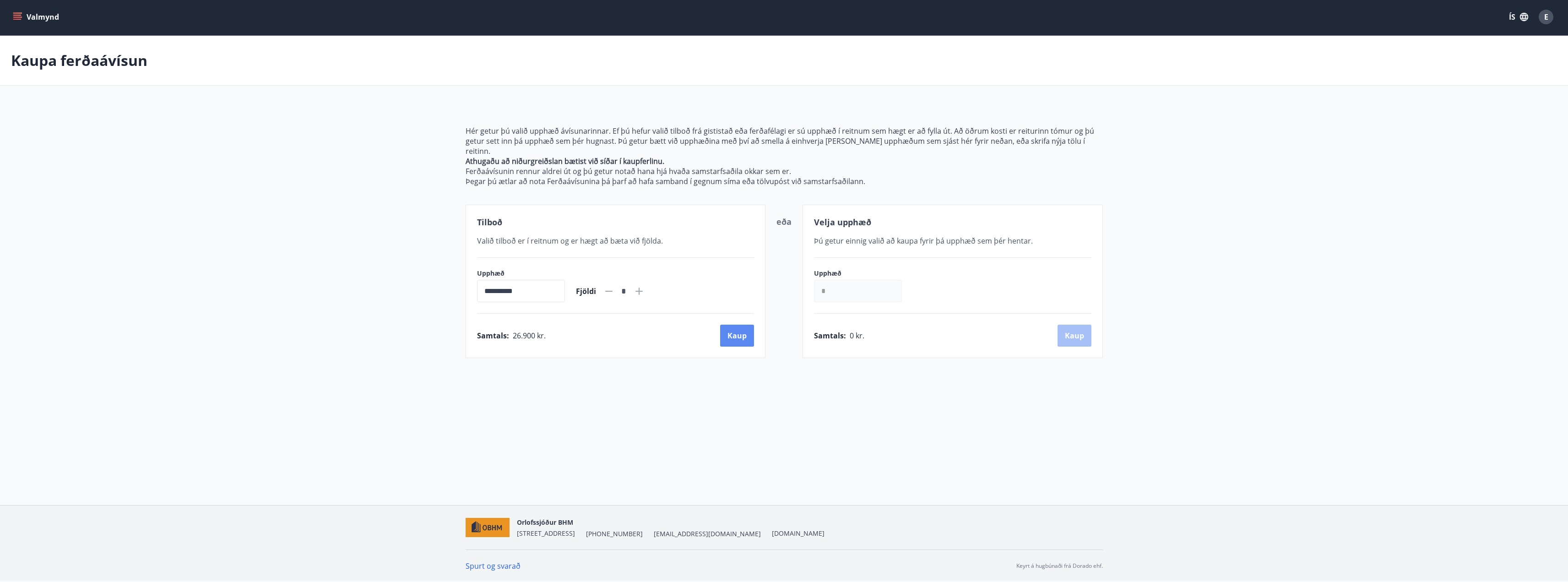
click at [737, 326] on button "Kaup" at bounding box center [737, 336] width 34 height 22
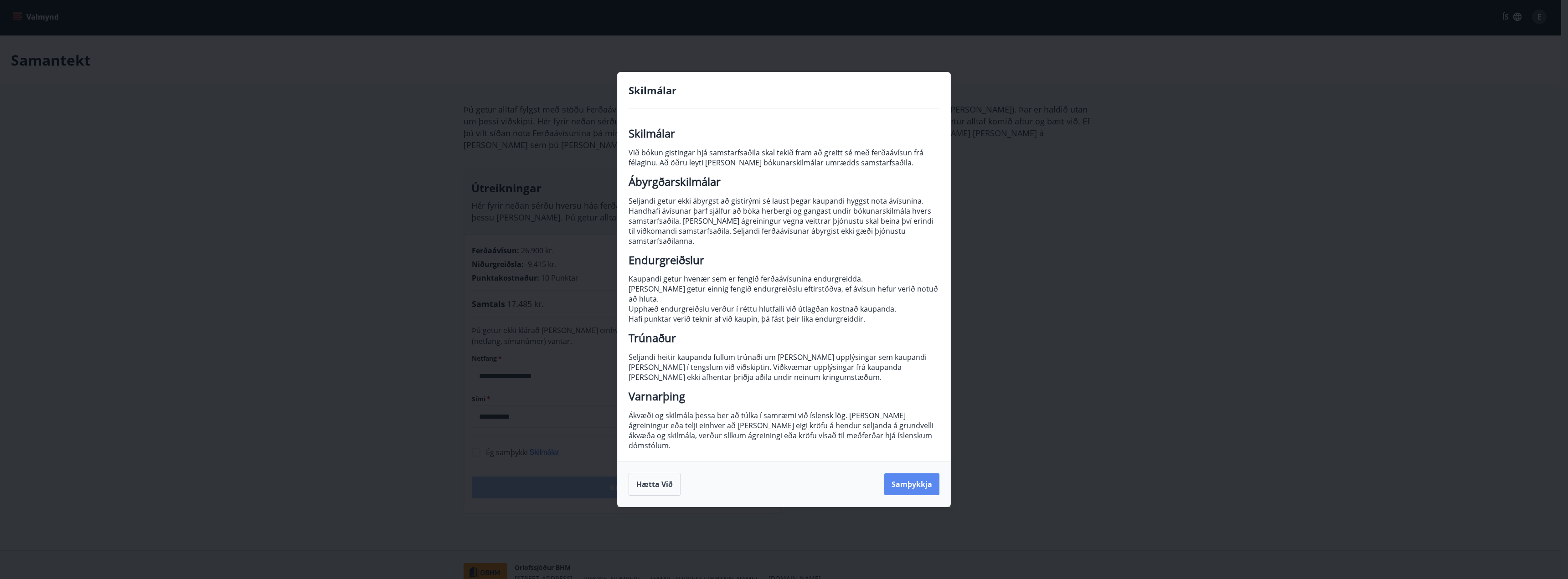
click at [909, 473] on button "Samþykkja" at bounding box center [912, 484] width 55 height 22
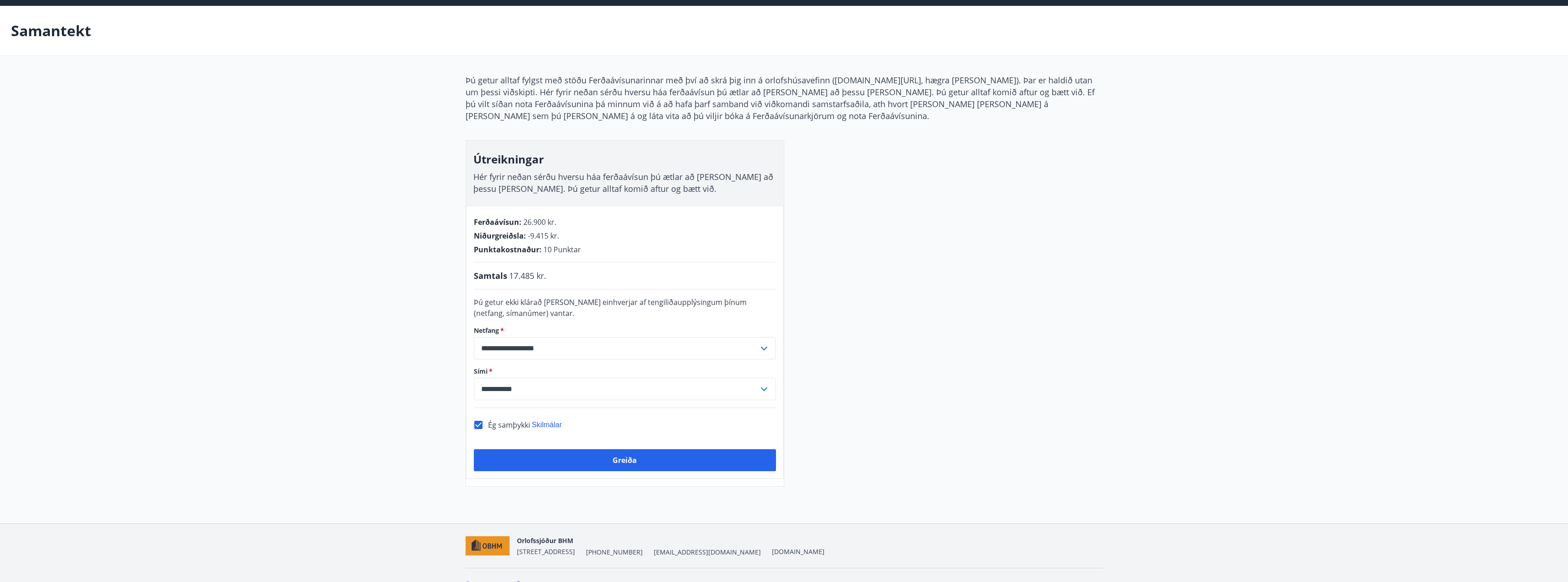
scroll to position [47, 0]
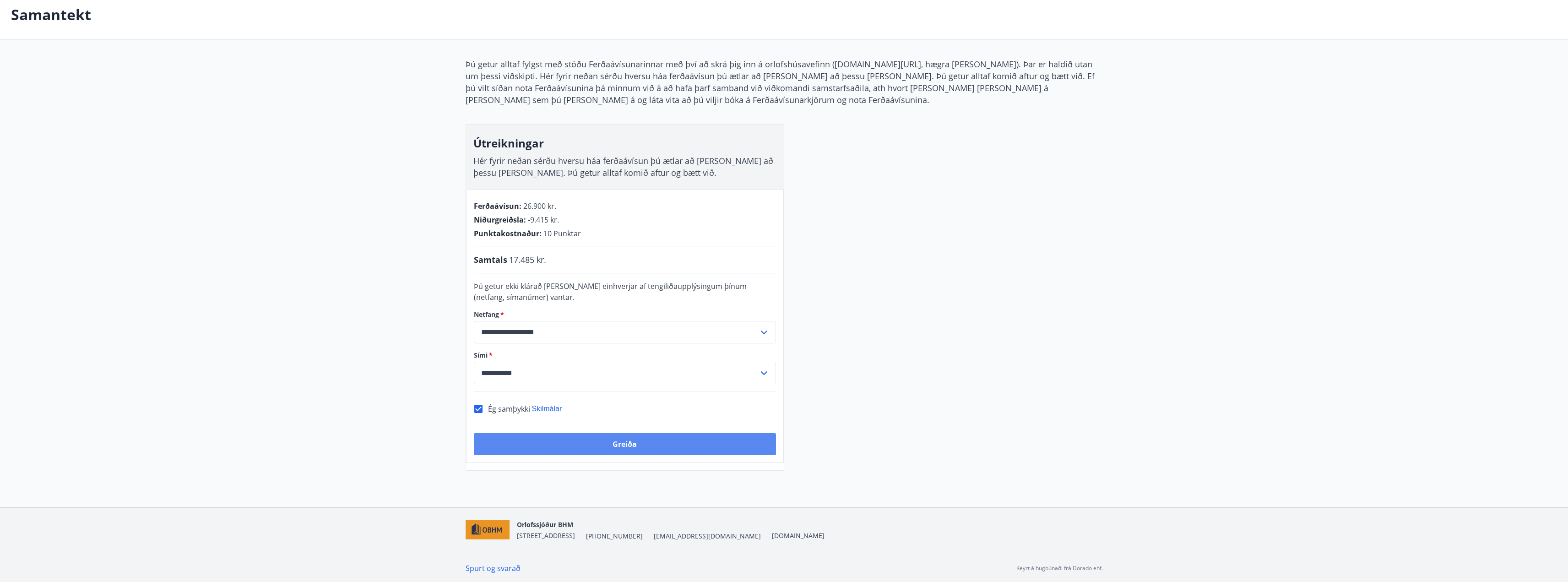
click at [677, 446] on button "Greiða" at bounding box center [625, 444] width 302 height 22
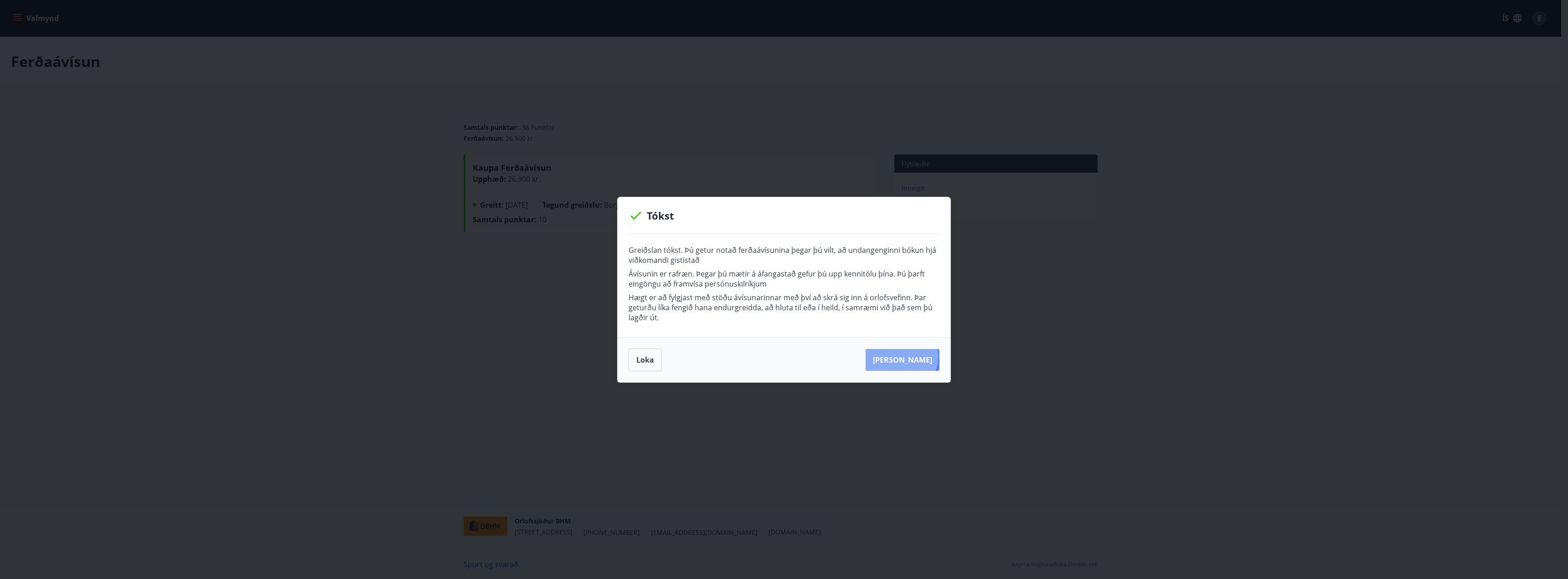
click at [914, 356] on button "Kaupa meira" at bounding box center [902, 360] width 74 height 22
click at [655, 363] on button "Loka" at bounding box center [645, 359] width 33 height 23
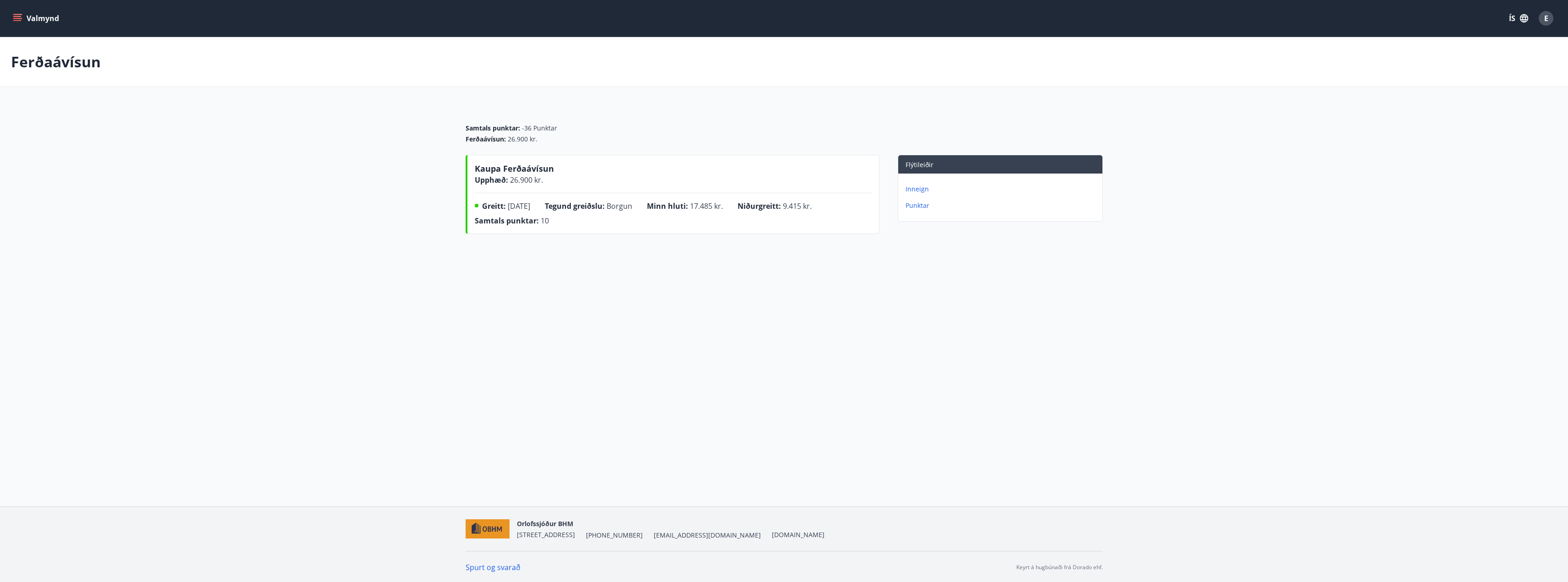
click at [13, 19] on icon "menu" at bounding box center [17, 18] width 9 height 9
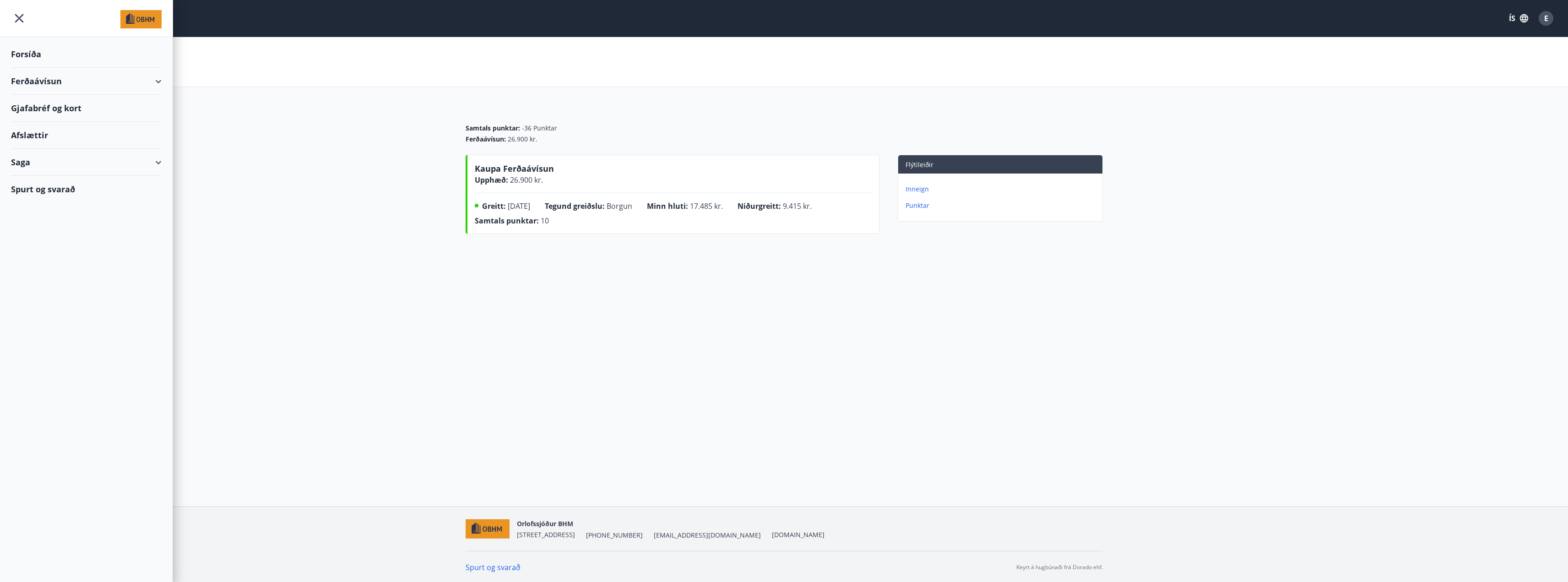
click at [156, 81] on div "Ferðaávísun" at bounding box center [86, 81] width 150 height 27
click at [156, 219] on div "Saga" at bounding box center [86, 220] width 150 height 27
click at [50, 239] on div "Ferðaávísun" at bounding box center [86, 243] width 136 height 19
click at [156, 81] on div "Ferðaávísun" at bounding box center [86, 81] width 150 height 27
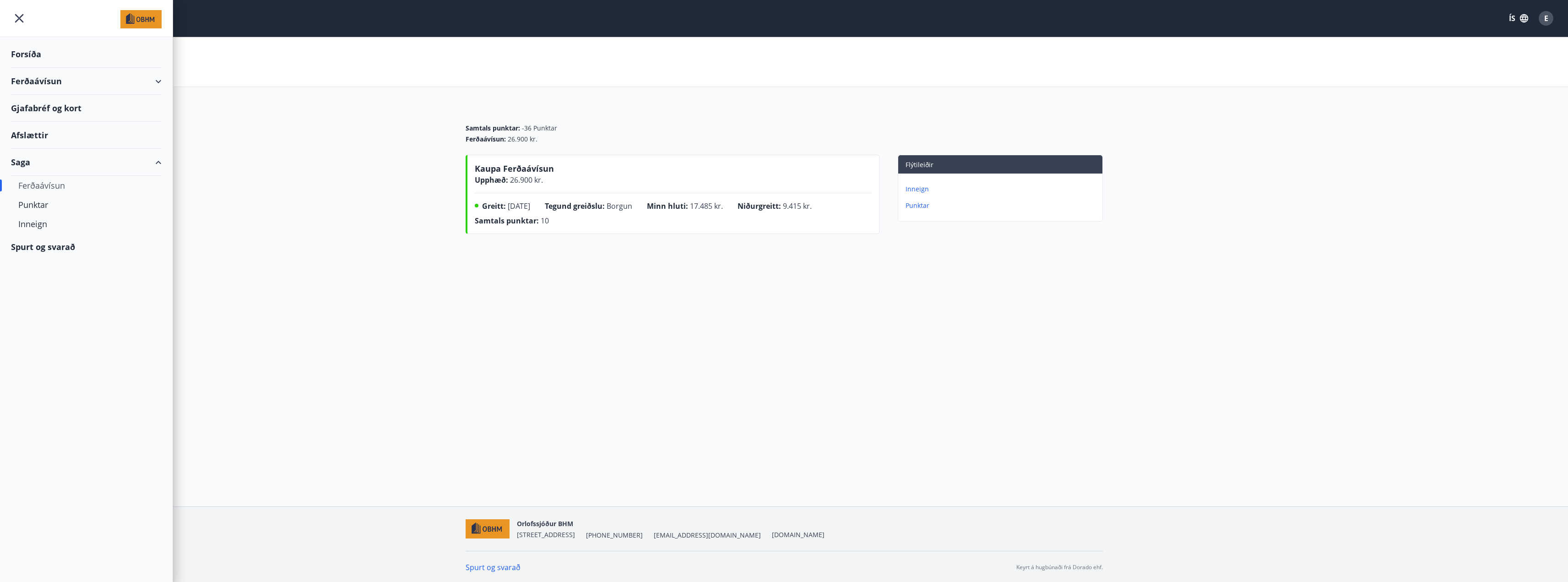
click at [155, 164] on div "Saga" at bounding box center [86, 162] width 150 height 27
click at [38, 223] on div "Inneign" at bounding box center [86, 223] width 136 height 19
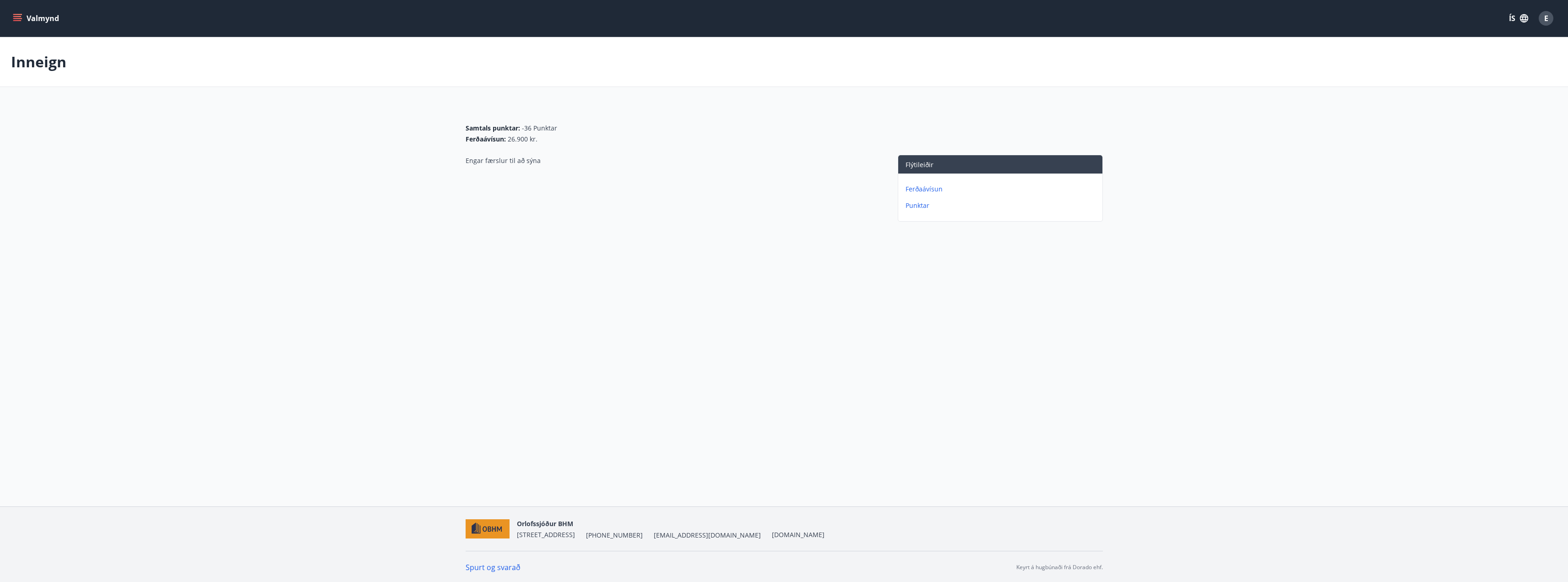
click at [22, 24] on button "Valmynd" at bounding box center [37, 18] width 52 height 17
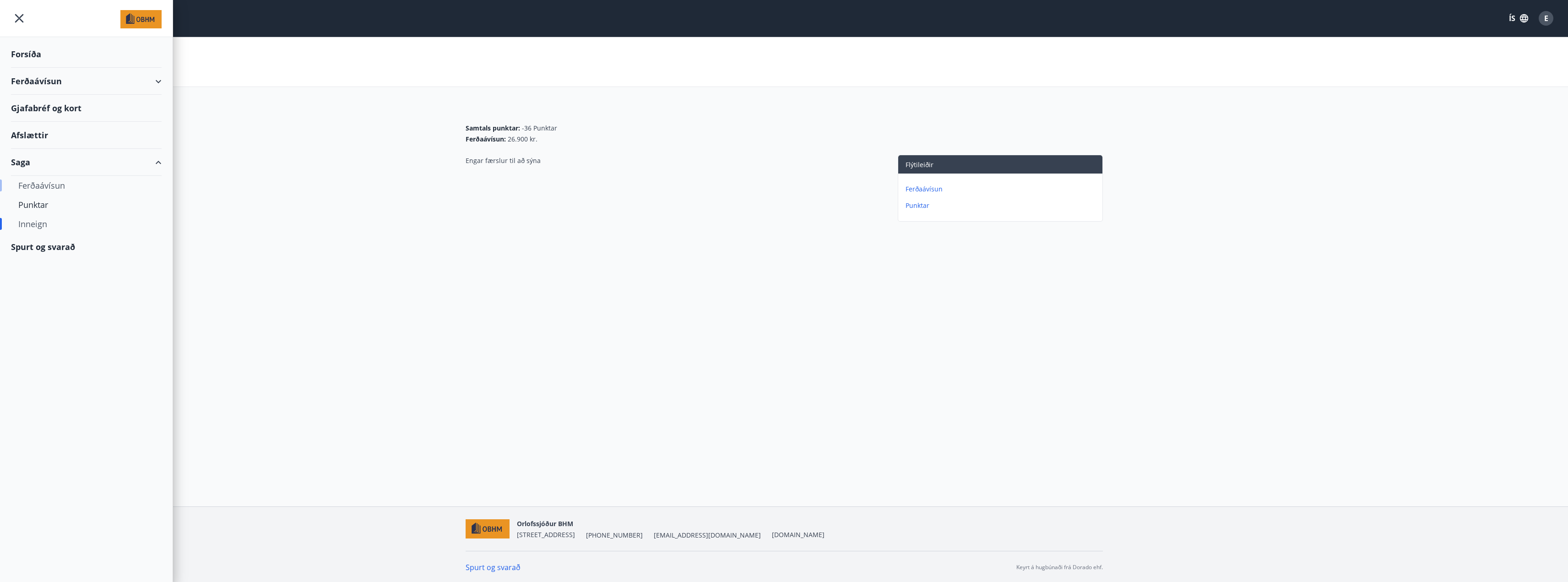
click at [41, 185] on div "Ferðaávísun" at bounding box center [86, 185] width 136 height 19
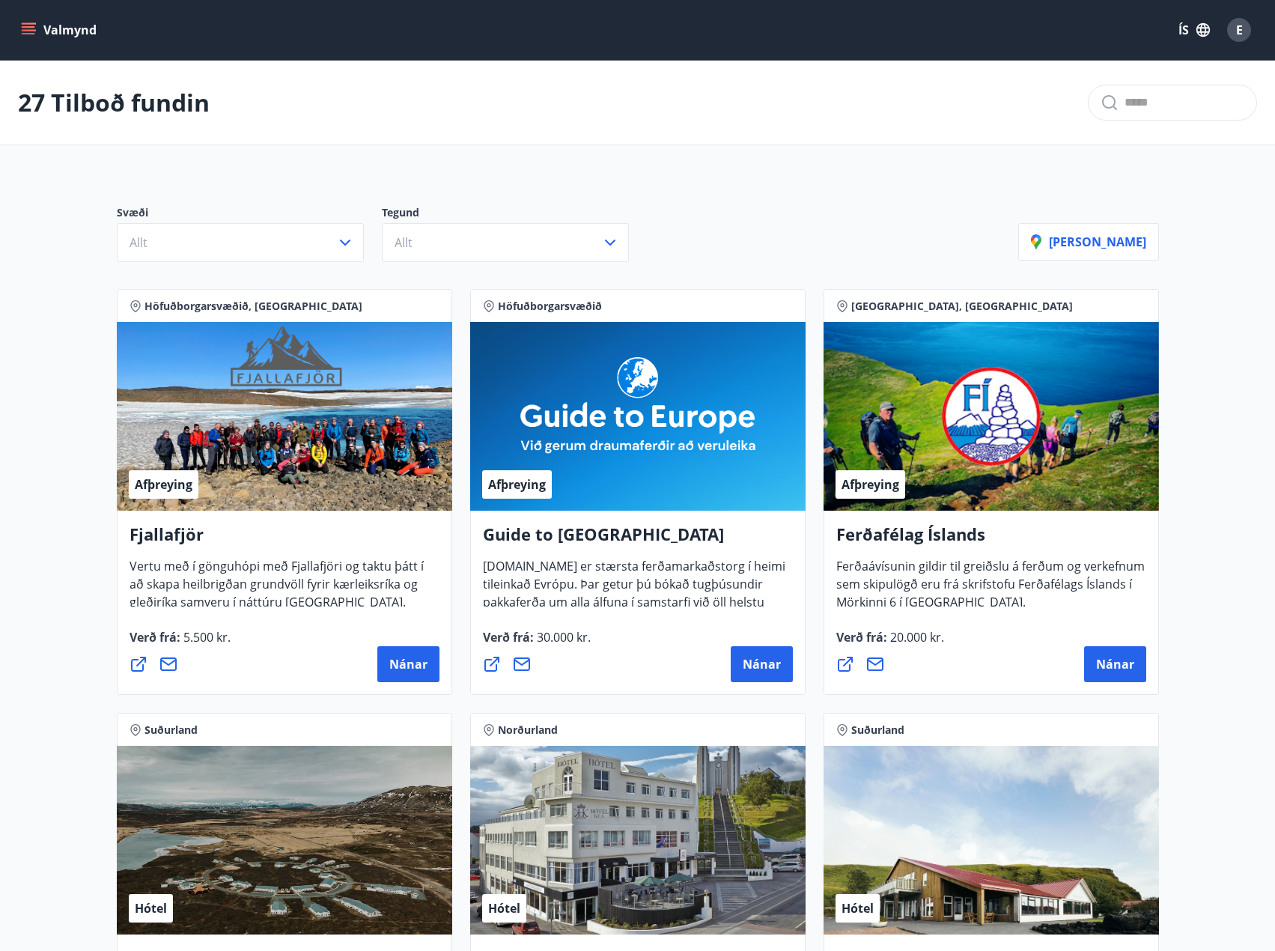
click at [29, 26] on icon "menu" at bounding box center [28, 26] width 13 height 1
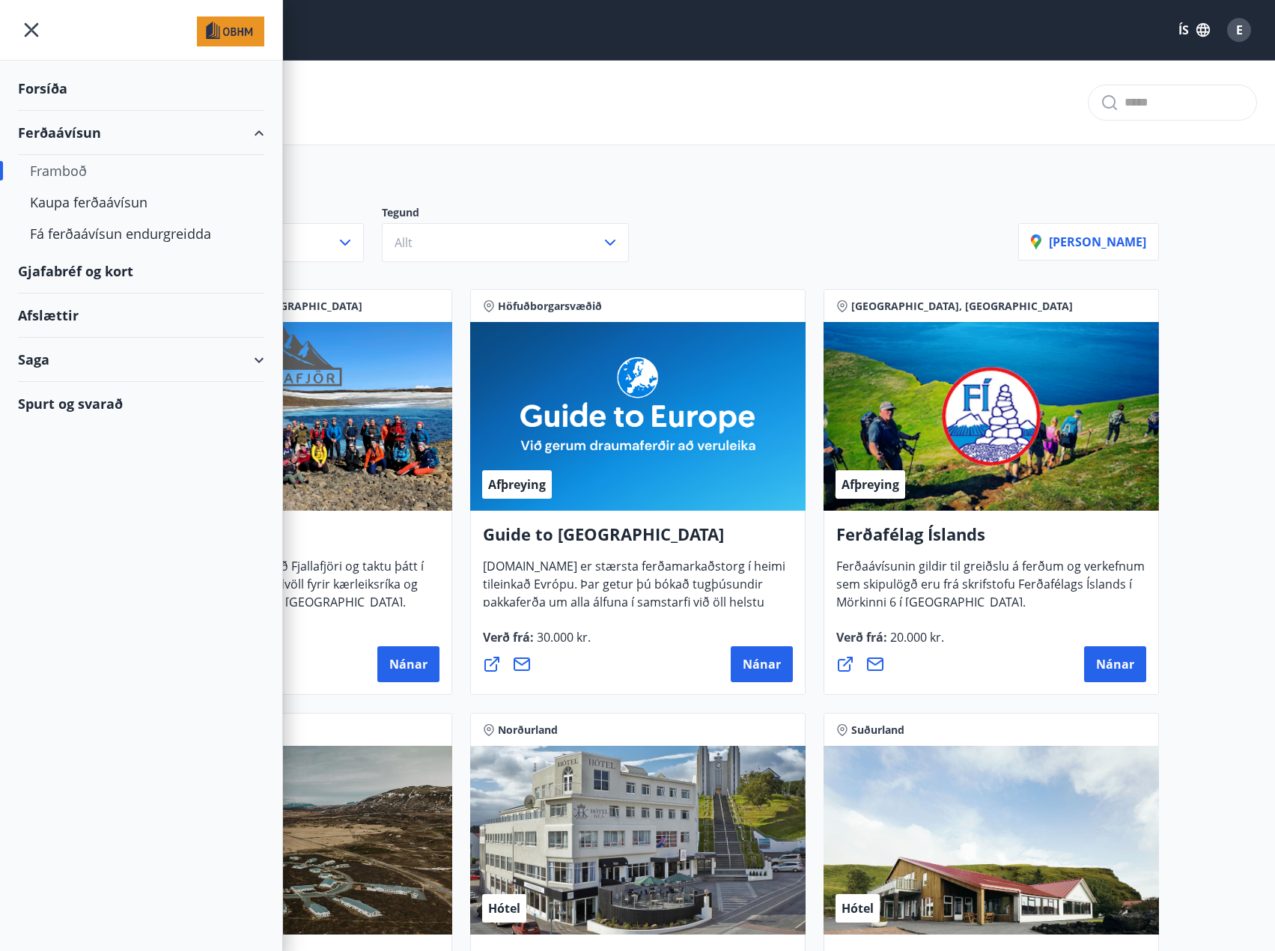
click at [254, 364] on div "Saga" at bounding box center [141, 360] width 246 height 44
click at [76, 390] on div "Ferðaávísun" at bounding box center [141, 397] width 222 height 31
